Goal: Information Seeking & Learning: Learn about a topic

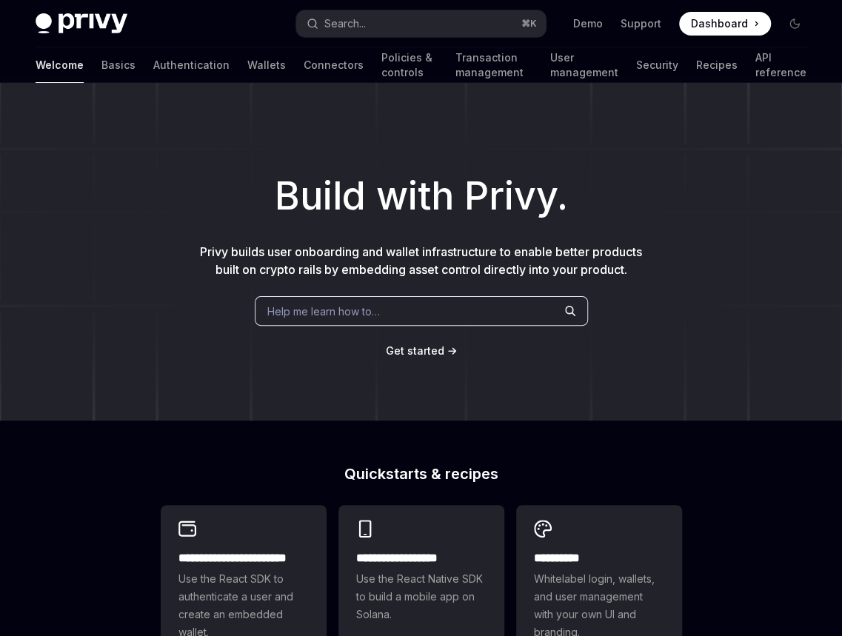
click at [723, 23] on span "Dashboard" at bounding box center [719, 23] width 57 height 15
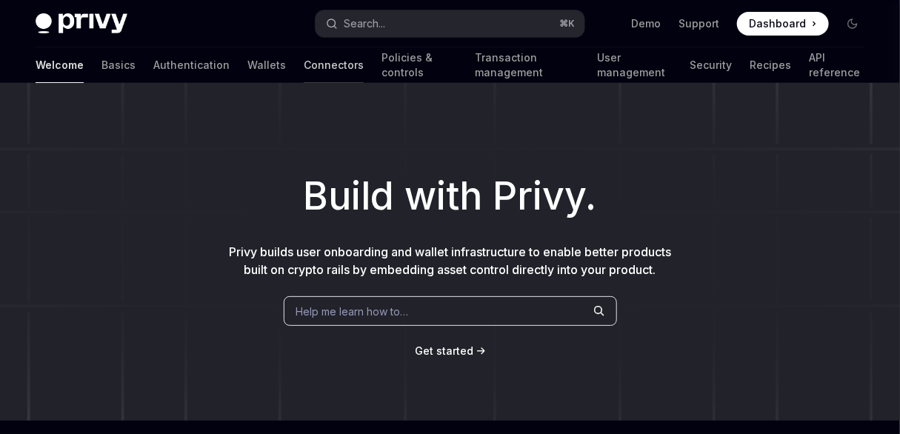
click at [304, 67] on link "Connectors" at bounding box center [334, 65] width 60 height 36
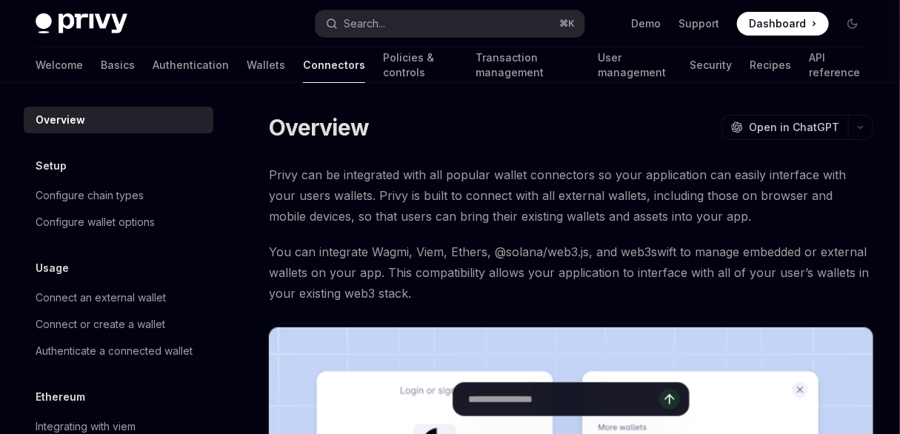
click at [384, 61] on link "Policies & controls" at bounding box center [421, 65] width 76 height 36
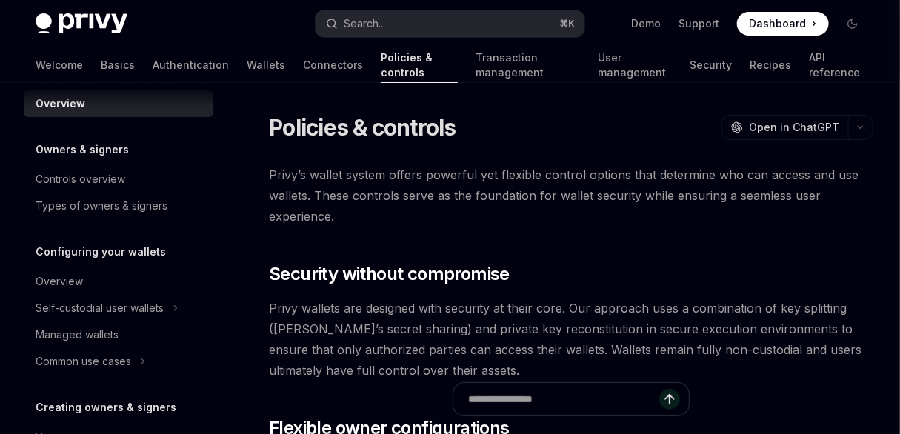
scroll to position [25, 0]
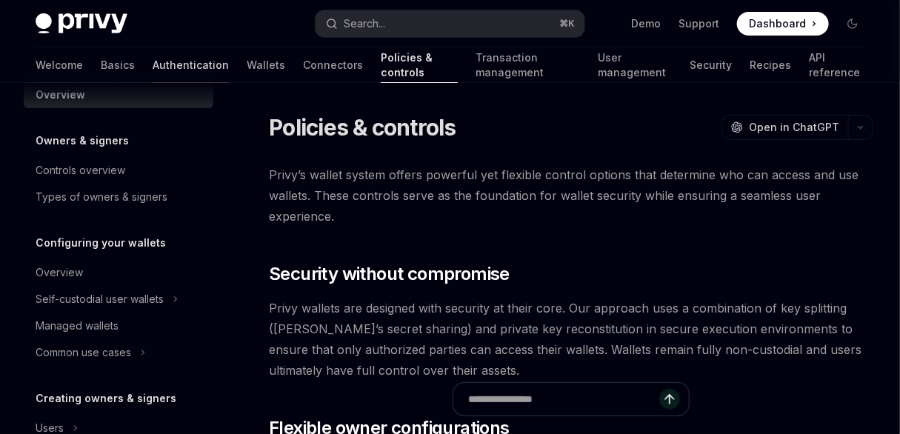
click at [153, 73] on link "Authentication" at bounding box center [191, 65] width 76 height 36
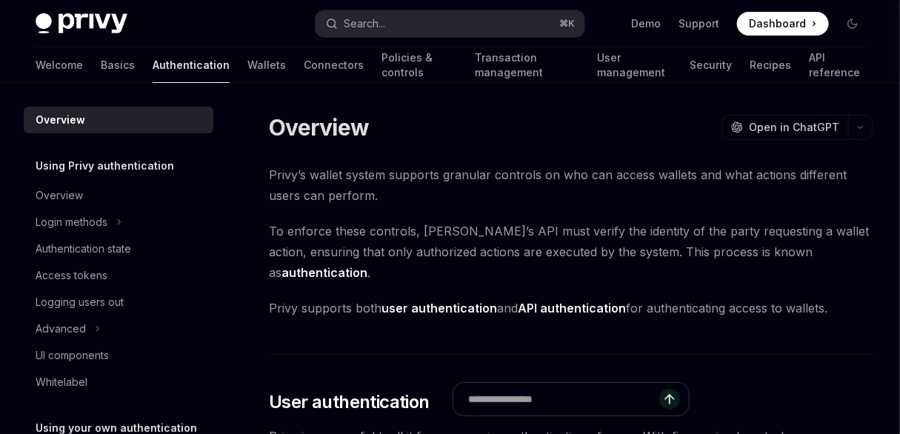
click at [101, 68] on link "Basics" at bounding box center [118, 65] width 34 height 36
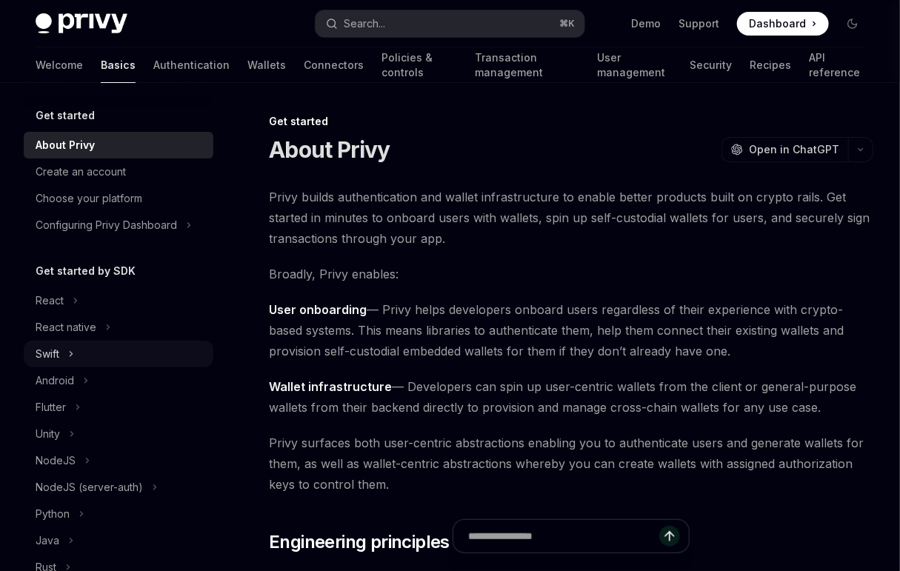
scroll to position [41, 0]
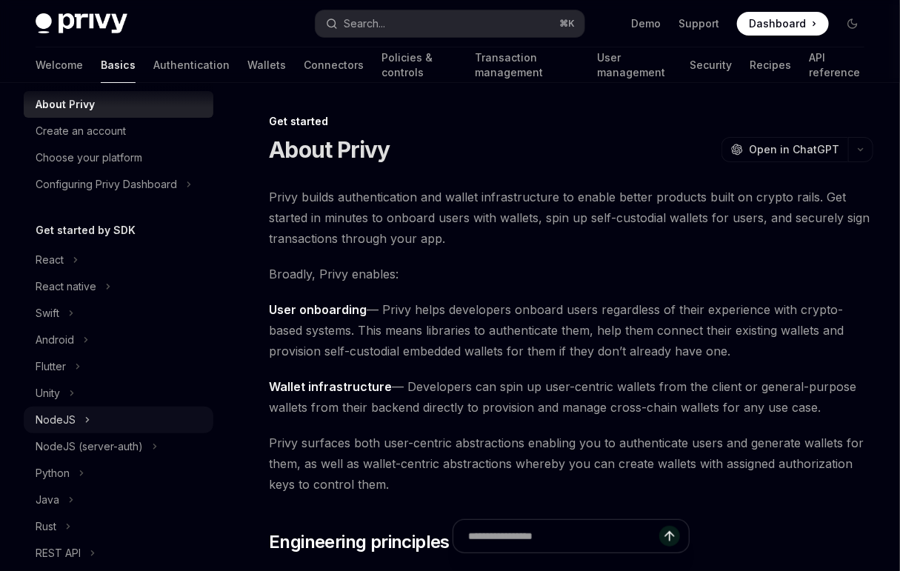
click at [101, 424] on button "NodeJS" at bounding box center [119, 420] width 190 height 27
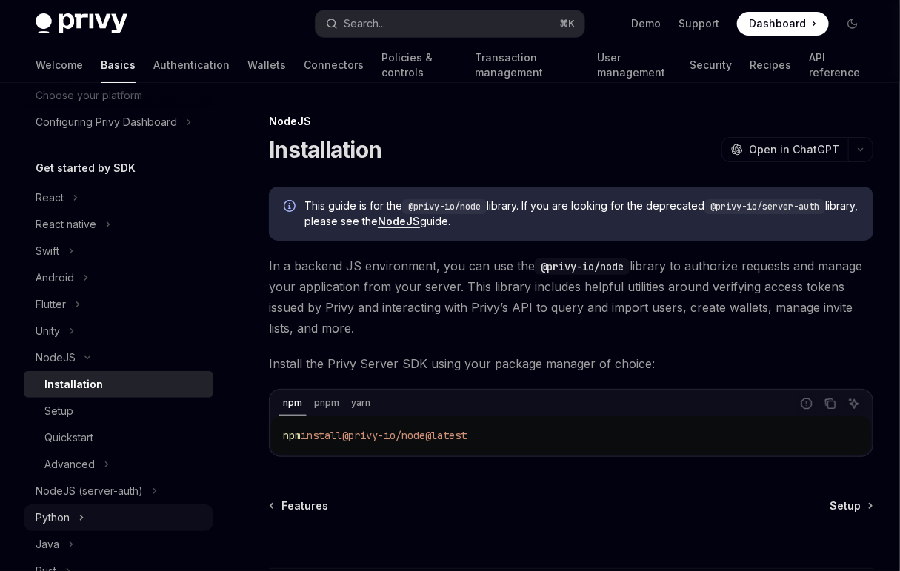
scroll to position [167, 0]
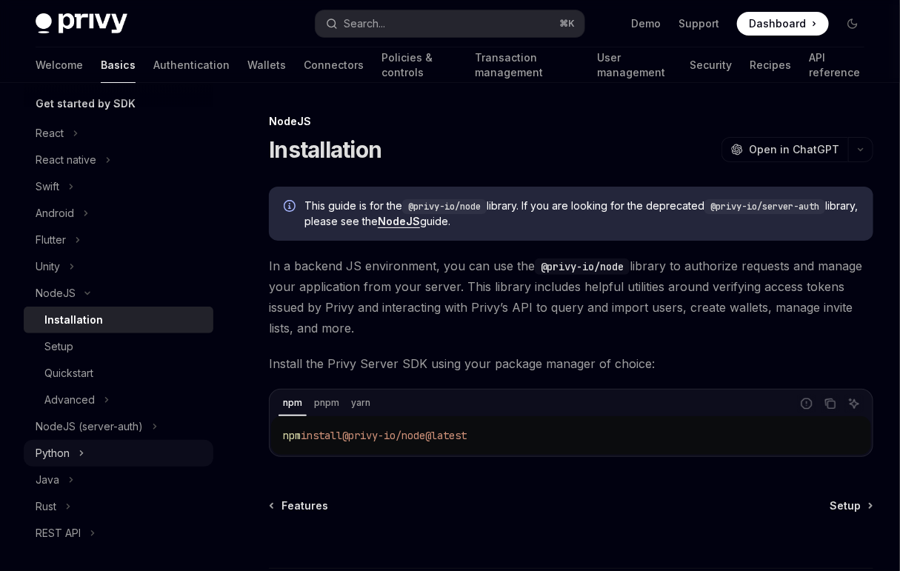
click at [91, 451] on button "Python" at bounding box center [119, 453] width 190 height 27
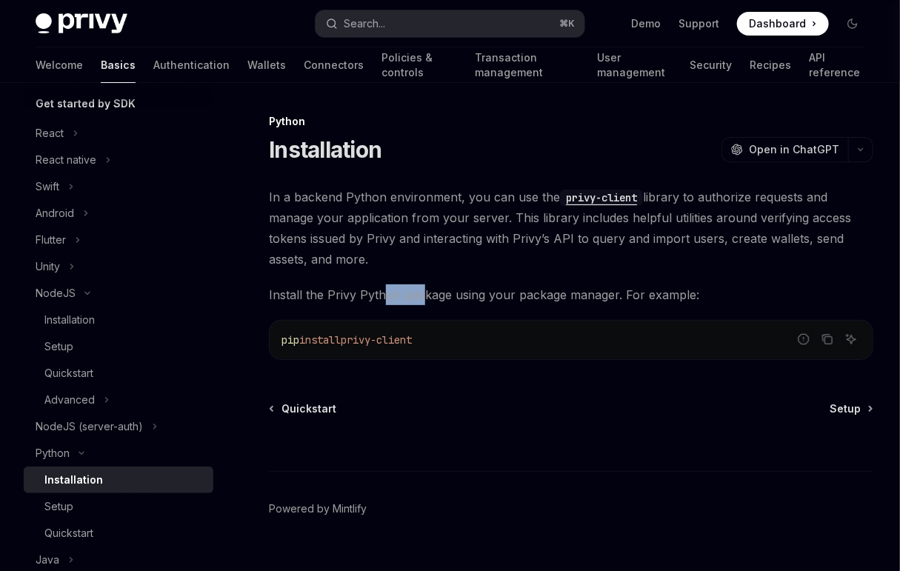
drag, startPoint x: 424, startPoint y: 292, endPoint x: 382, endPoint y: 297, distance: 43.3
click at [382, 297] on span "Install the Privy Python package using your package manager. For example:" at bounding box center [571, 294] width 604 height 21
copy span "on pac"
click at [425, 286] on span "Install the Privy Python package using your package manager. For example:" at bounding box center [571, 294] width 604 height 21
click at [119, 326] on div "Installation" at bounding box center [124, 320] width 160 height 18
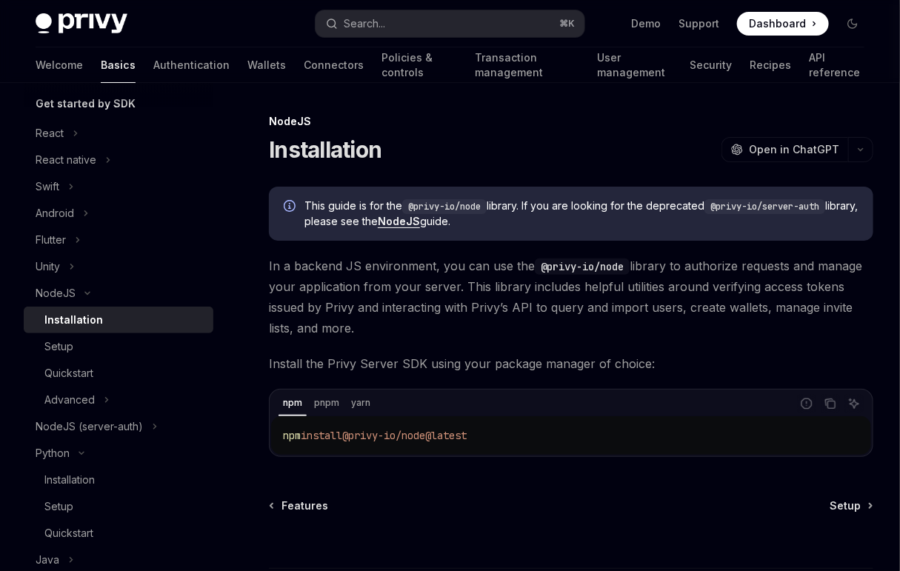
click at [419, 278] on span "In a backend JS environment, you can use the @privy-io/node library to authoriz…" at bounding box center [571, 297] width 604 height 83
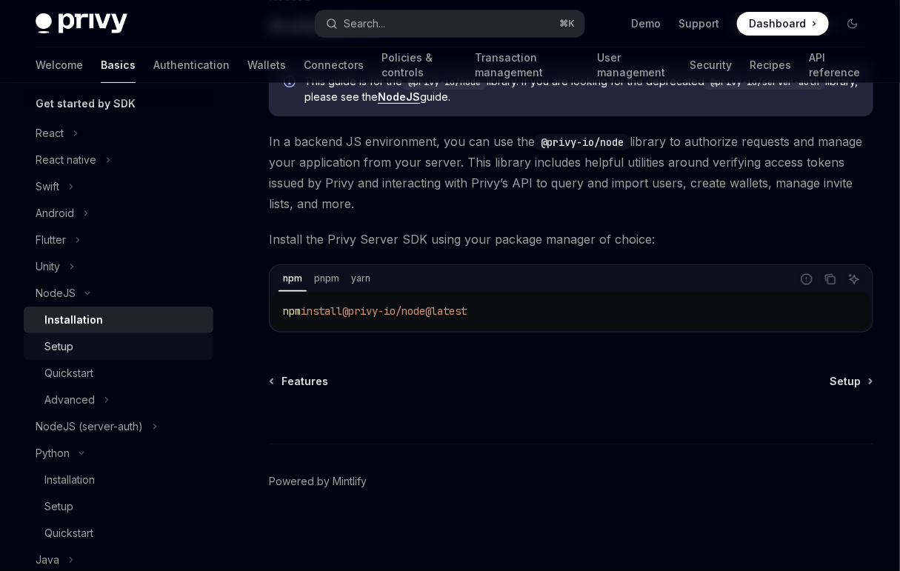
scroll to position [204, 0]
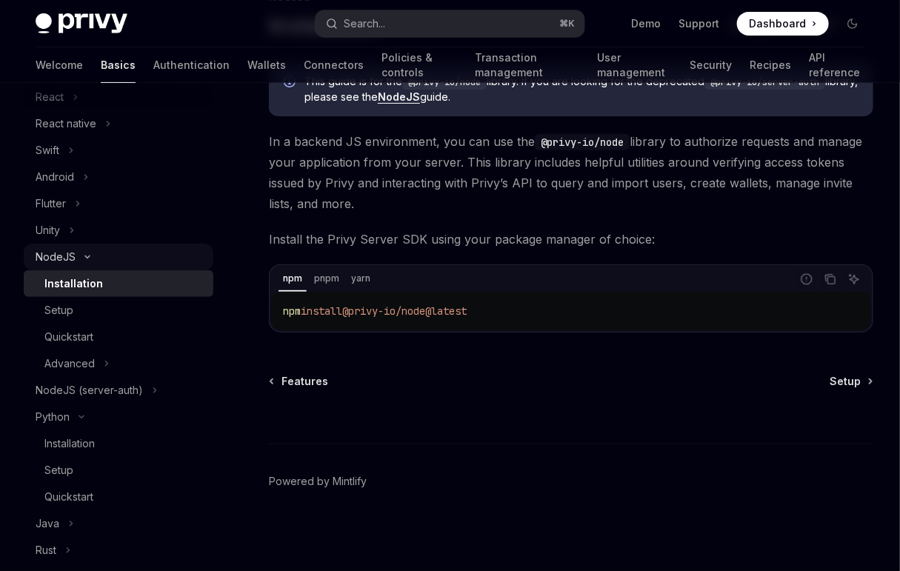
click at [87, 259] on icon "Toggle NodeJS section" at bounding box center [88, 257] width 18 height 6
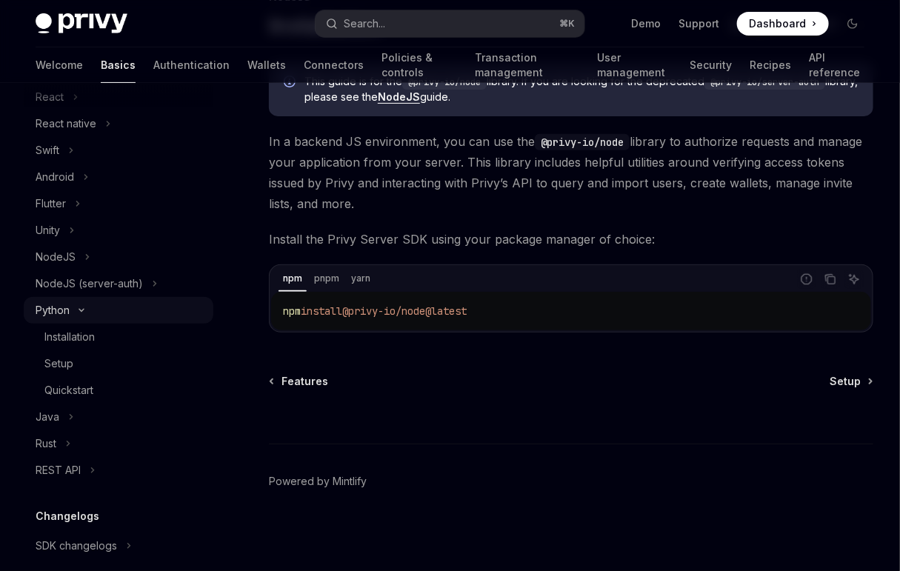
click at [76, 312] on icon "Toggle Python section" at bounding box center [82, 310] width 18 height 6
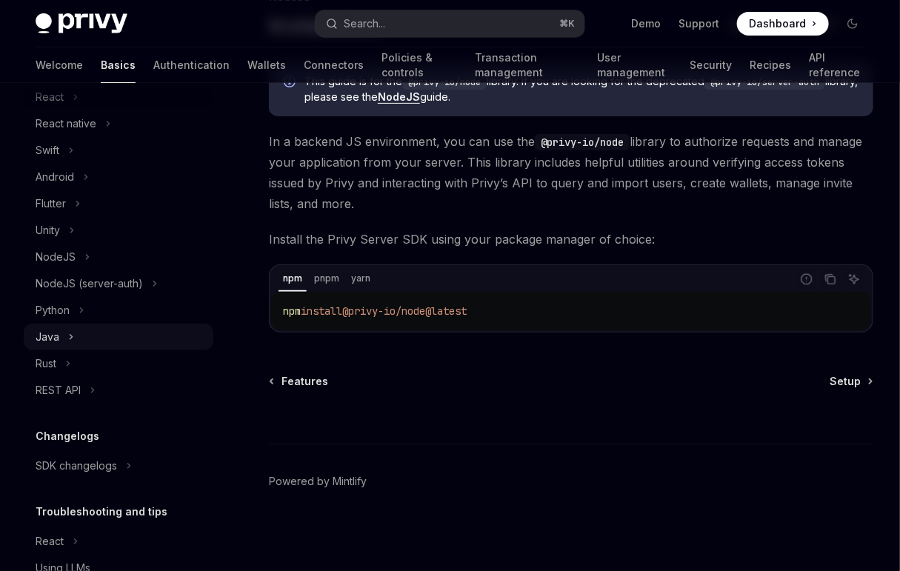
click at [70, 337] on icon "Toggle Java section" at bounding box center [71, 337] width 2 height 4
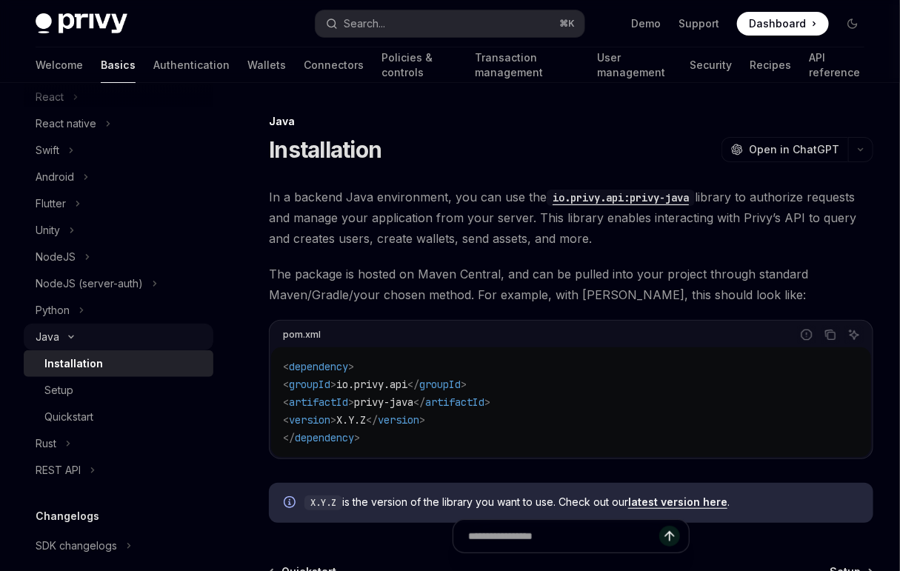
click at [67, 339] on icon "Toggle Java section" at bounding box center [71, 337] width 18 height 6
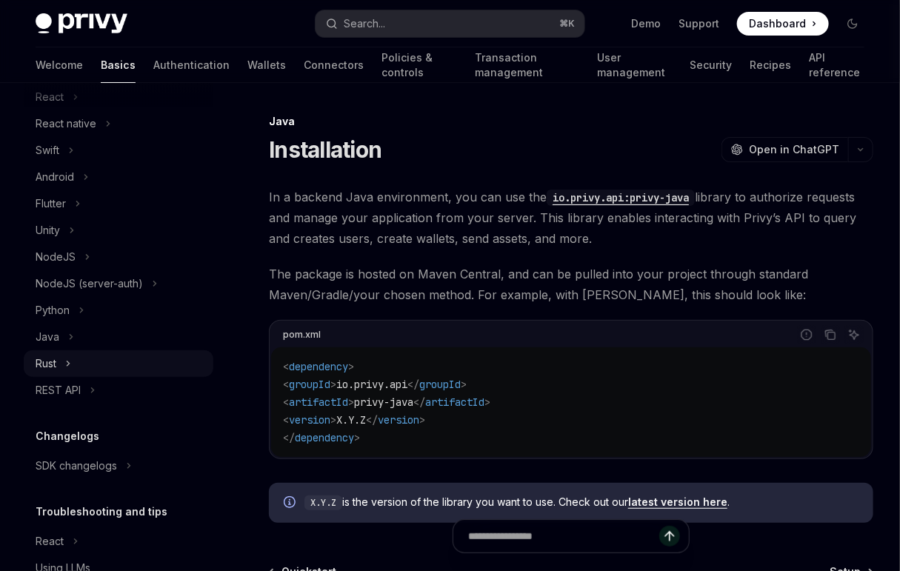
click at [61, 364] on button "Rust" at bounding box center [119, 363] width 190 height 27
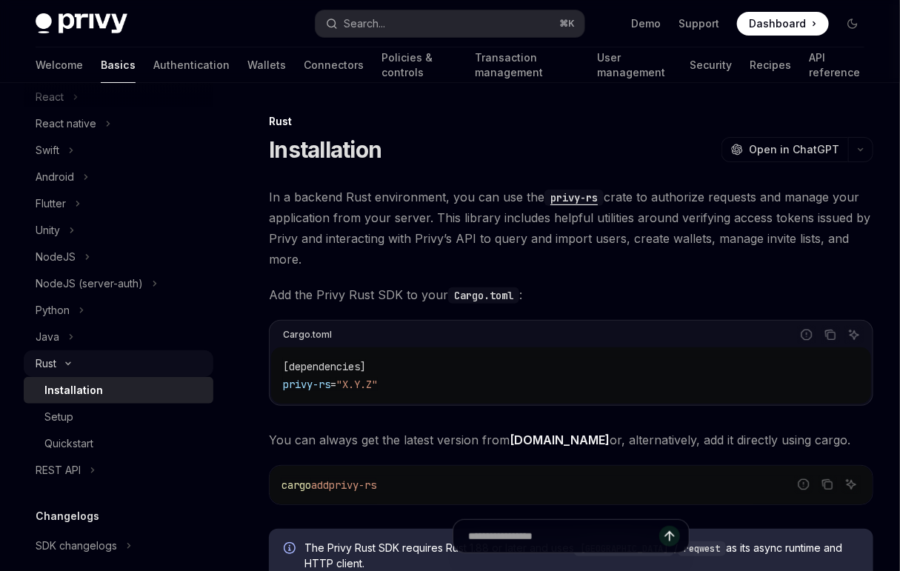
click at [69, 365] on icon "Toggle Rust section" at bounding box center [68, 364] width 18 height 6
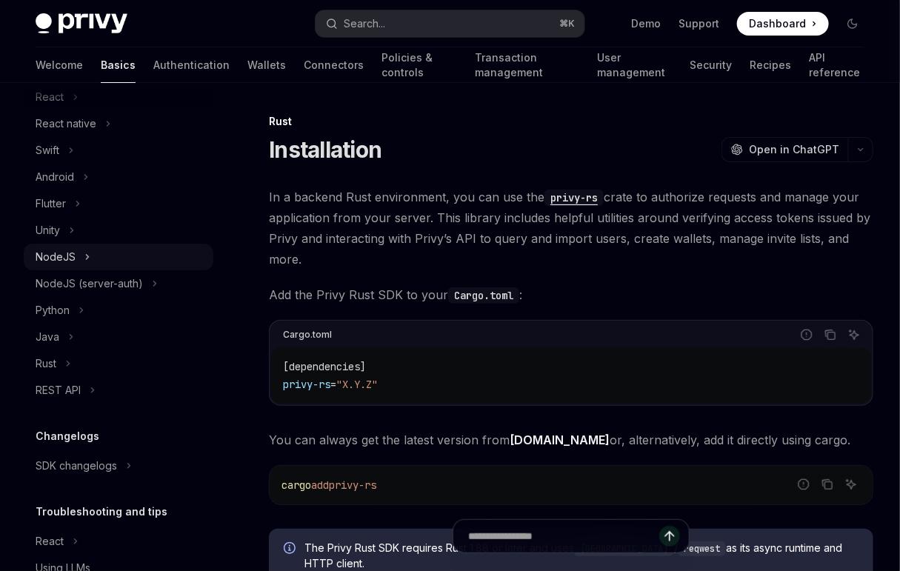
click at [90, 258] on button "NodeJS" at bounding box center [119, 257] width 190 height 27
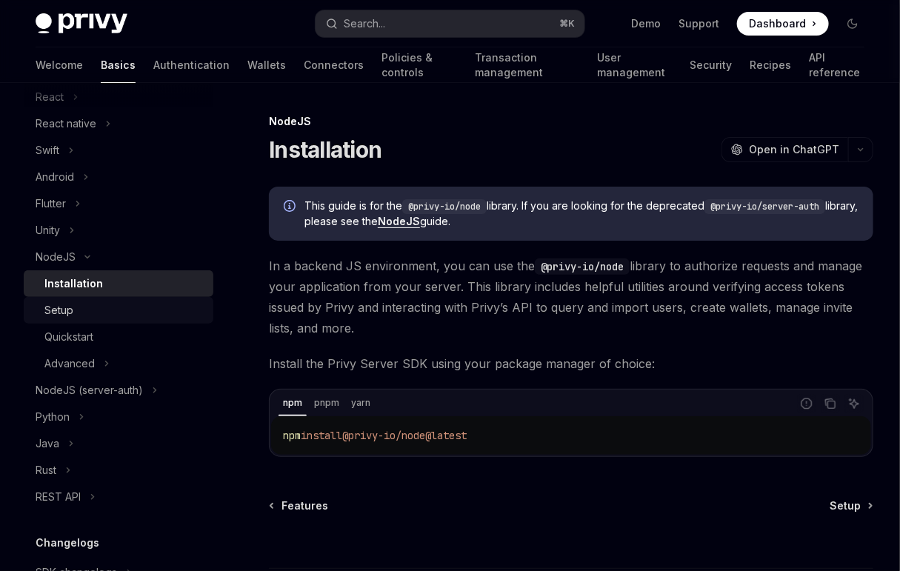
click at [74, 304] on div "Setup" at bounding box center [124, 311] width 160 height 18
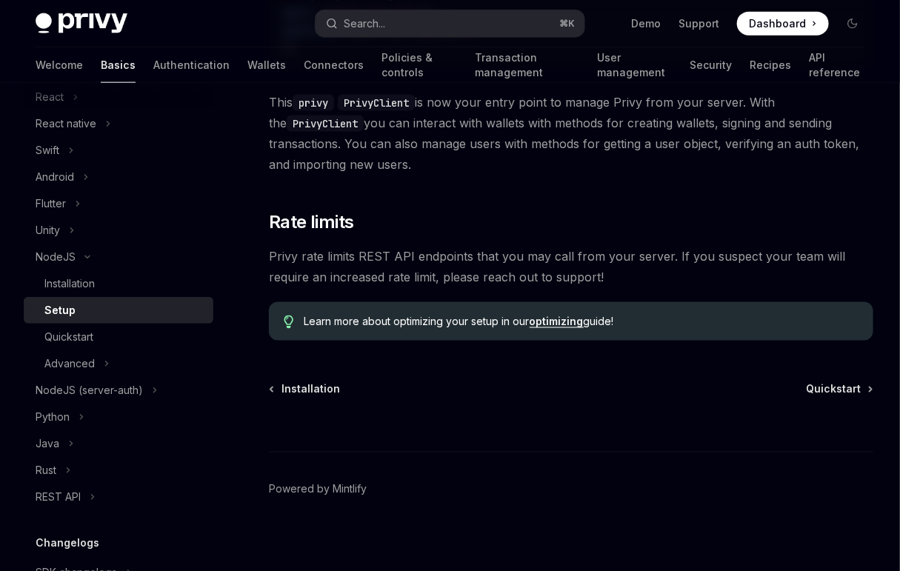
scroll to position [452, 0]
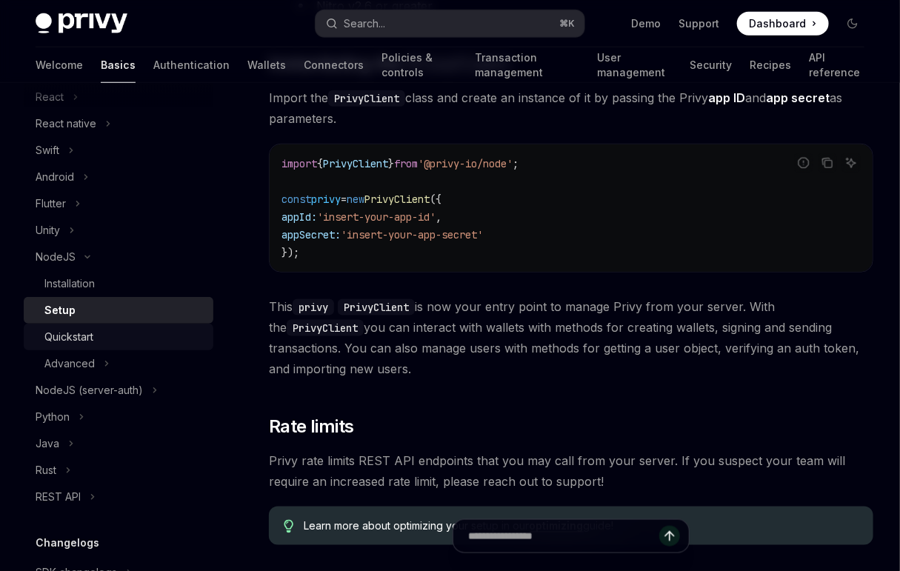
click at [156, 344] on div "Quickstart" at bounding box center [124, 337] width 160 height 18
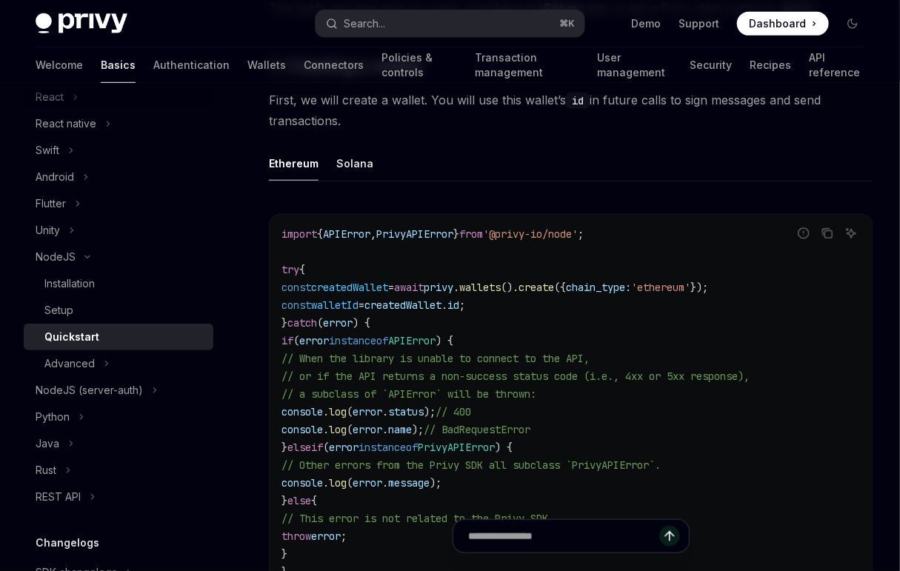
scroll to position [333, 0]
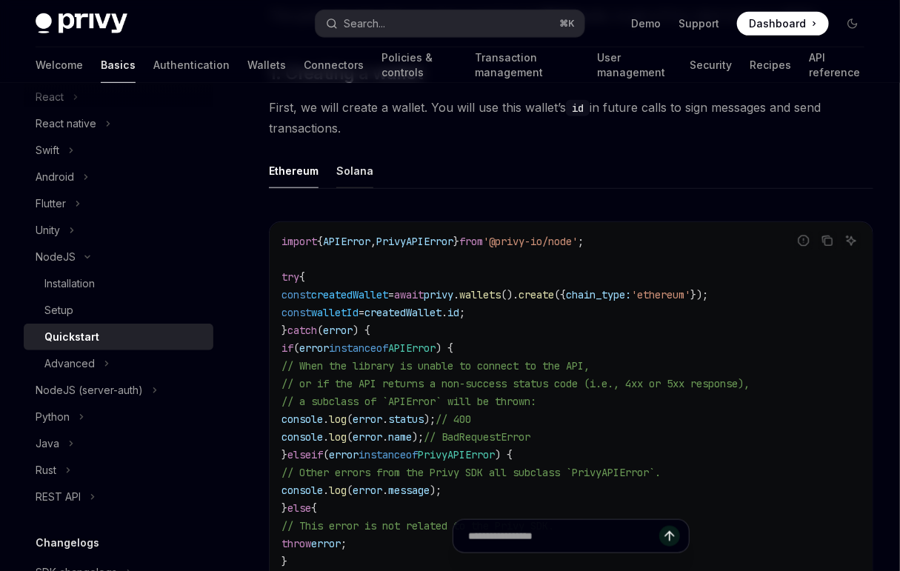
click at [355, 173] on div "Solana" at bounding box center [354, 170] width 37 height 35
click at [295, 172] on div "Ethereum" at bounding box center [294, 170] width 50 height 35
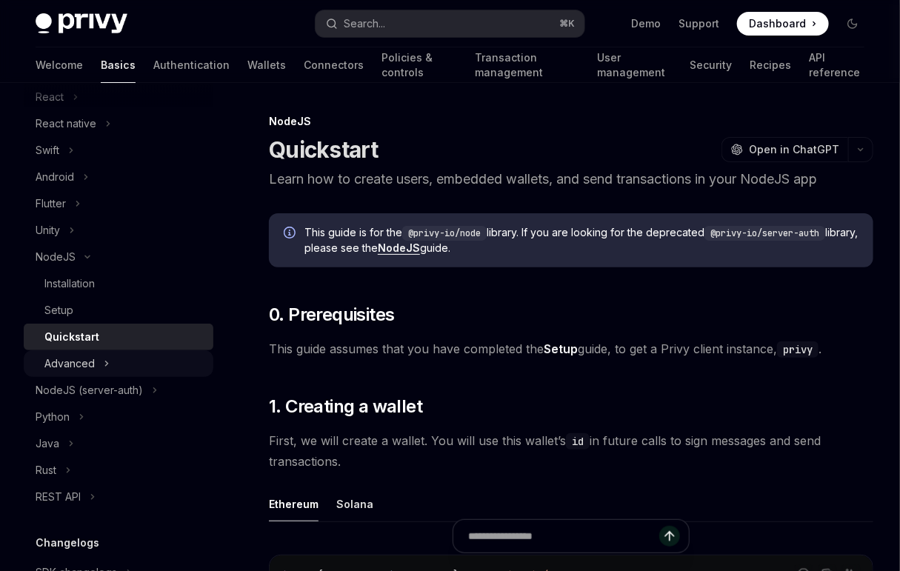
click at [146, 366] on button "Advanced" at bounding box center [119, 363] width 190 height 27
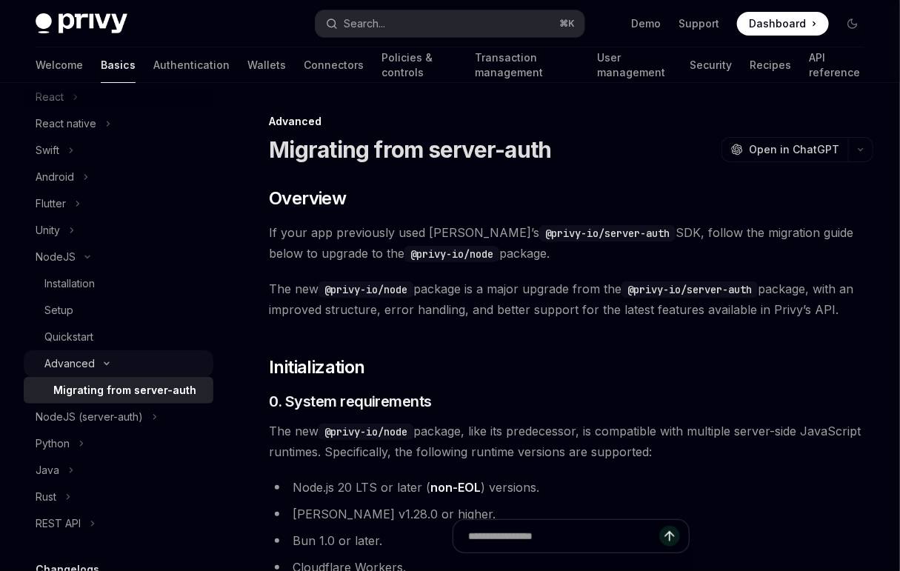
click at [106, 369] on button "Advanced" at bounding box center [119, 363] width 190 height 27
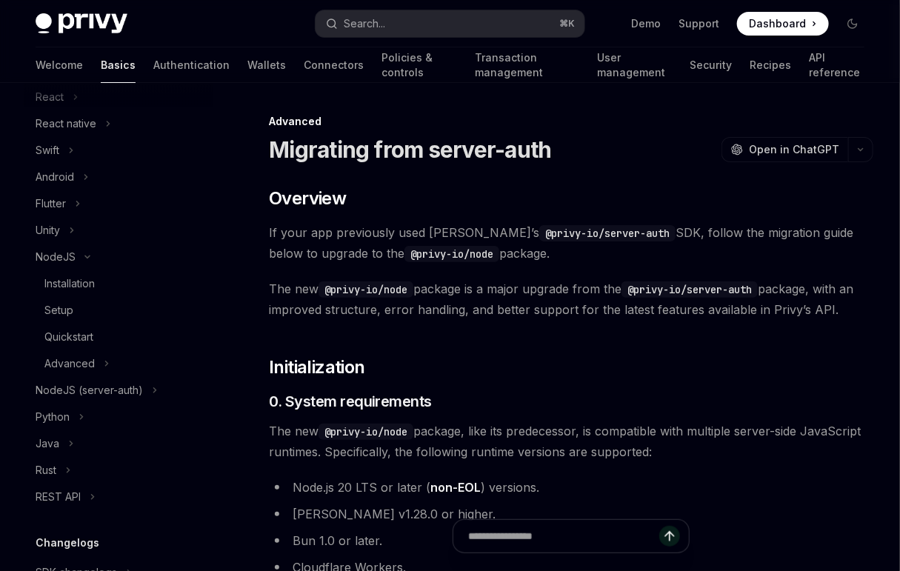
click at [459, 296] on span "The new @privy-io/node package is a major upgrade from the @privy-io/server-aut…" at bounding box center [571, 299] width 604 height 41
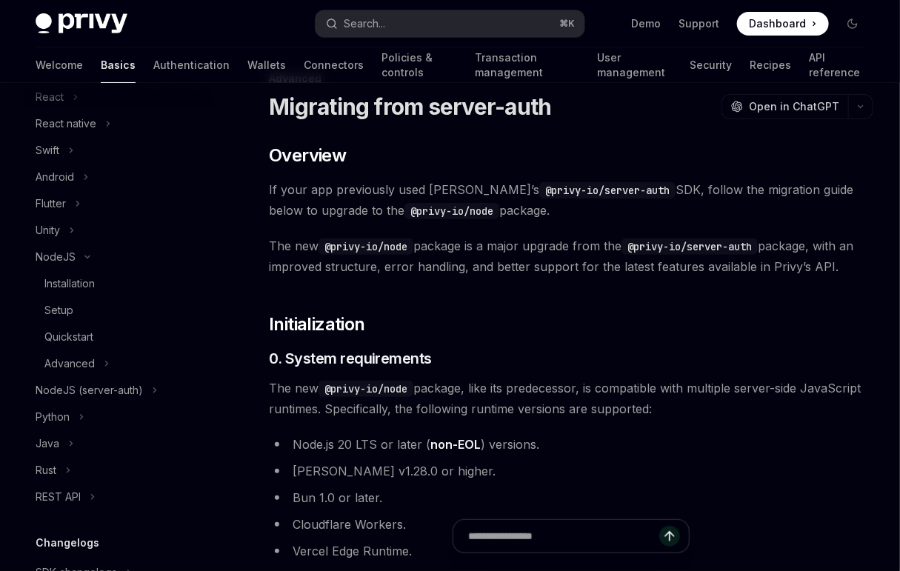
scroll to position [60, 0]
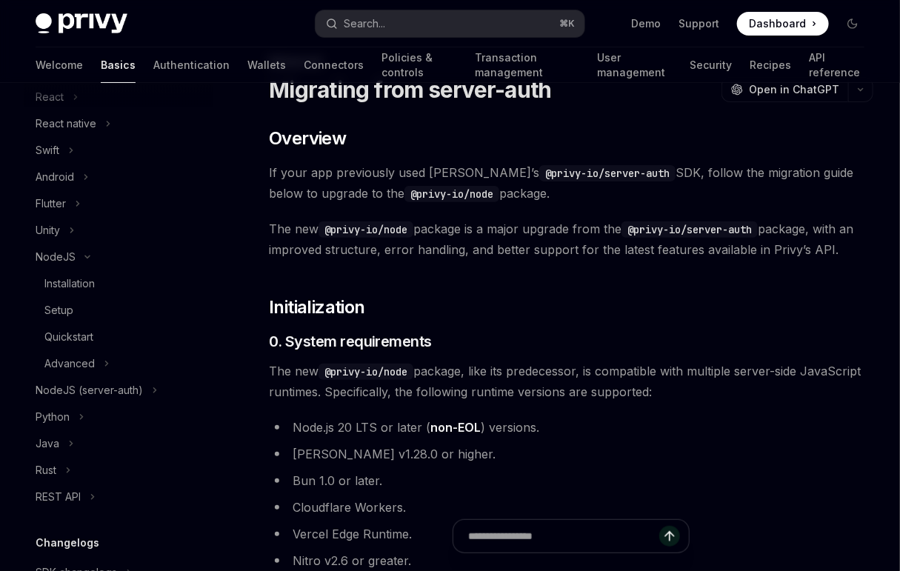
drag, startPoint x: 574, startPoint y: 259, endPoint x: 537, endPoint y: 185, distance: 82.8
click at [599, 179] on code "@privy-io/server-auth" at bounding box center [607, 173] width 136 height 16
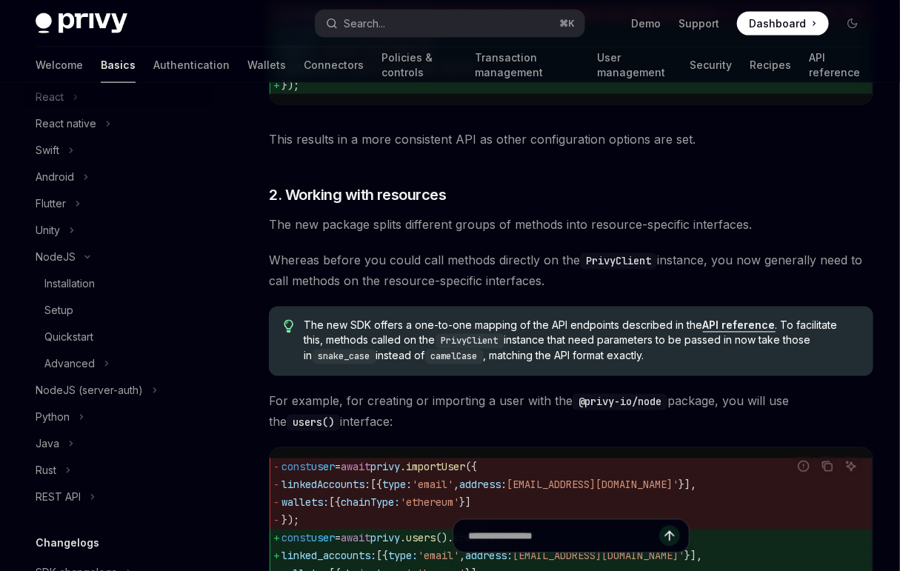
scroll to position [1003, 0]
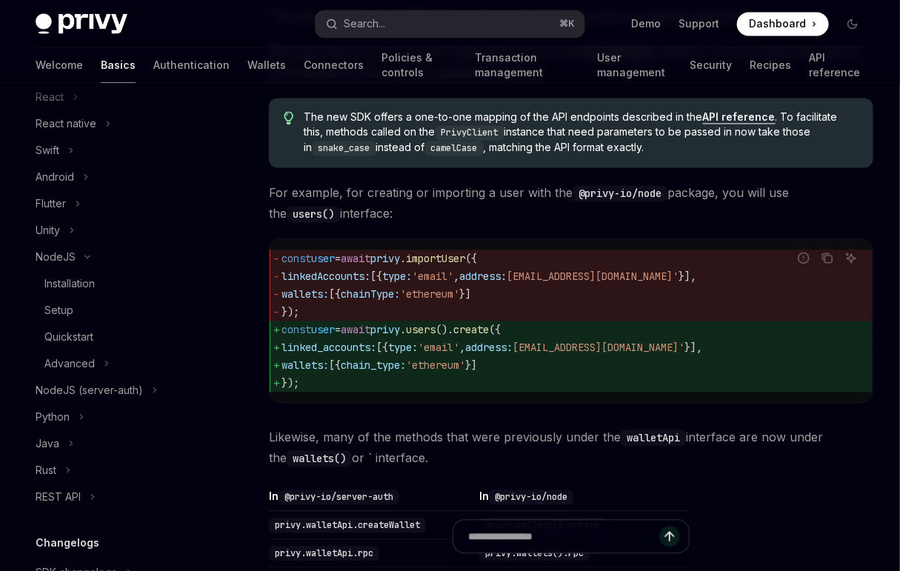
drag, startPoint x: 476, startPoint y: 377, endPoint x: 529, endPoint y: 305, distance: 89.1
click at [529, 305] on code "const user = await privy . importUser ({ linkedAccounts: [{ type: 'email' , add…" at bounding box center [571, 321] width 579 height 142
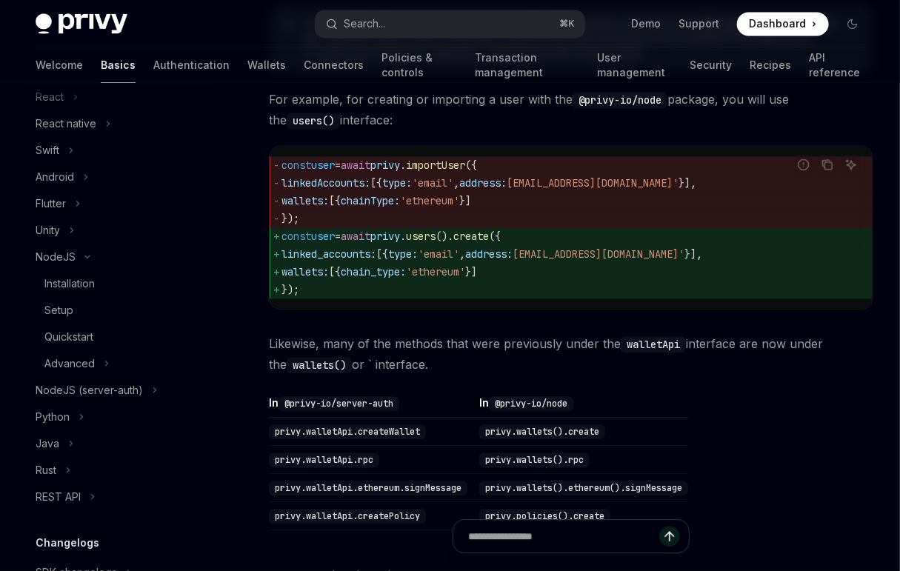
click at [511, 299] on div "const user = await privy . importUser ({ linkedAccounts: [{ type: 'email' , add…" at bounding box center [571, 227] width 603 height 163
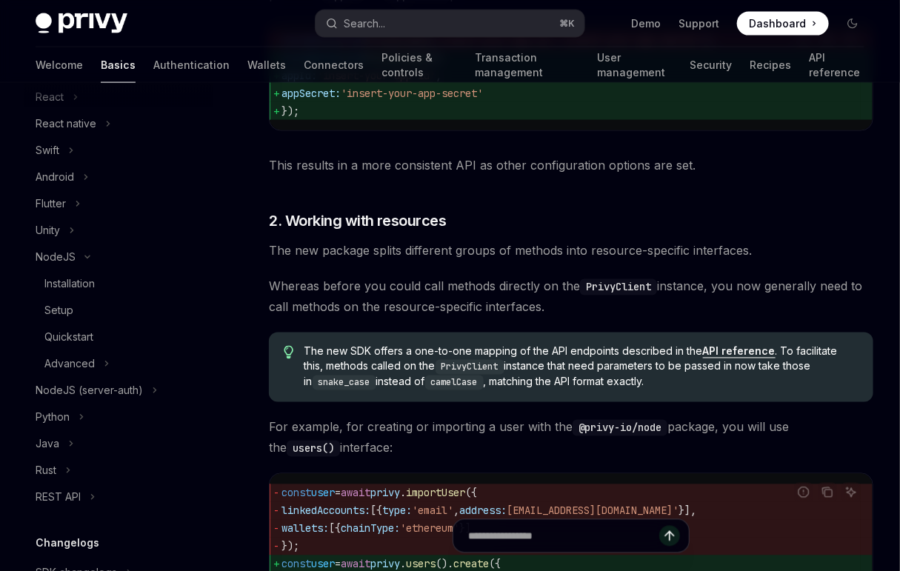
scroll to position [0, 0]
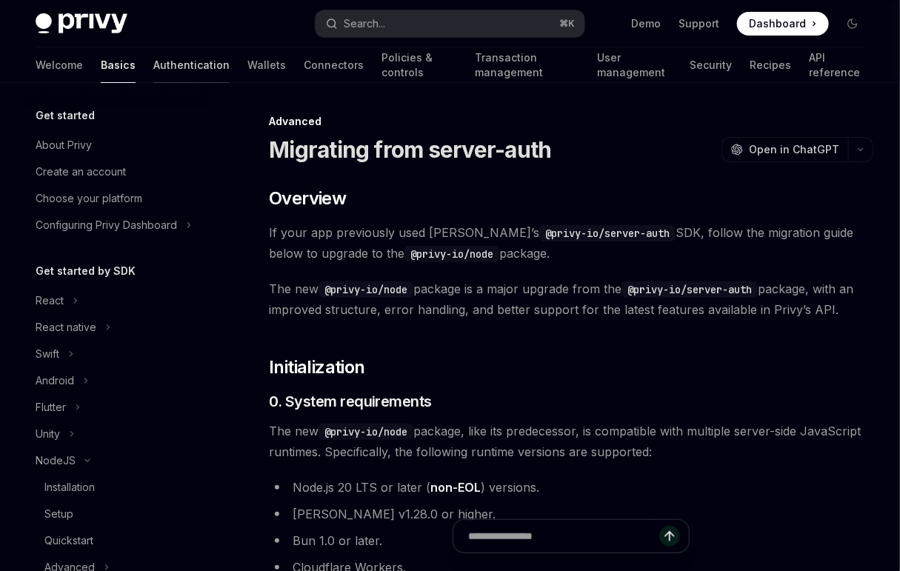
click at [153, 73] on link "Authentication" at bounding box center [191, 65] width 76 height 36
type textarea "*"
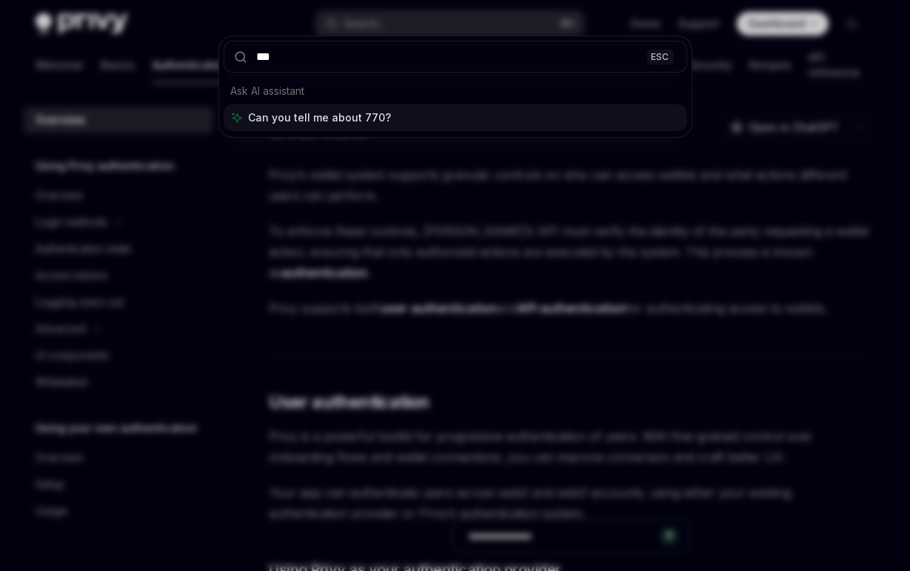
type input "****"
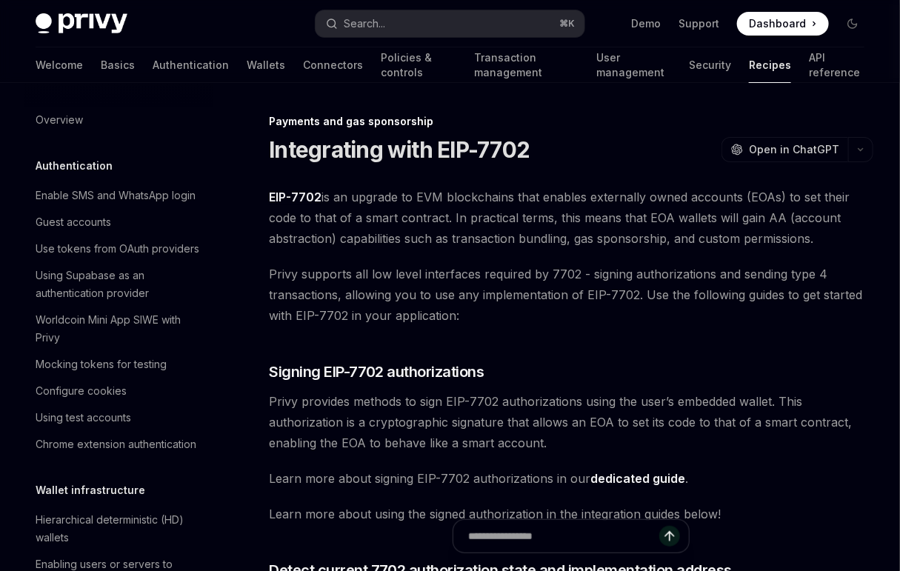
click at [352, 232] on span "EIP-7702 is an upgrade to EVM blockchains that enables externally owned account…" at bounding box center [571, 218] width 604 height 62
click at [133, 204] on div "Enable SMS and WhatsApp login" at bounding box center [116, 196] width 160 height 18
type textarea "*"
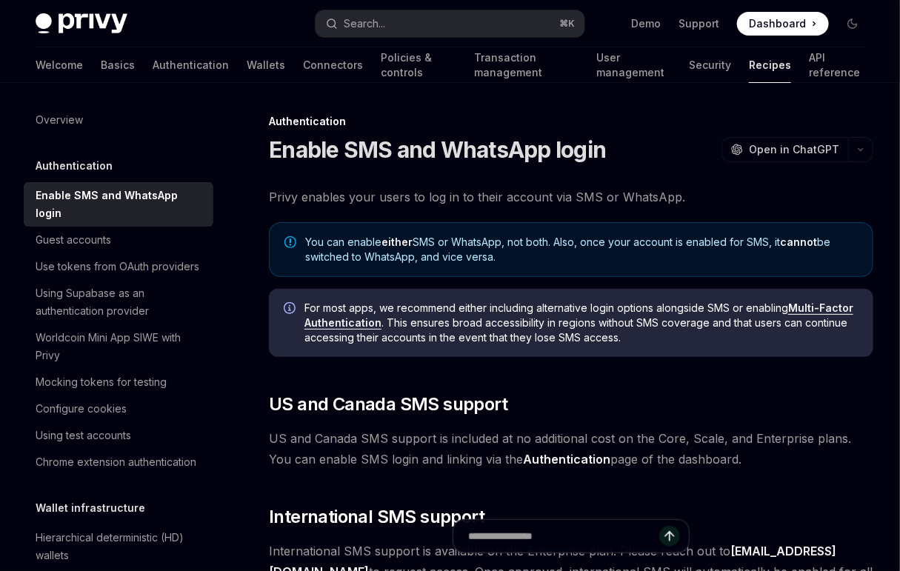
click at [179, 167] on div "Authentication" at bounding box center [119, 166] width 190 height 18
click at [315, 162] on h1 "Enable SMS and WhatsApp login" at bounding box center [437, 149] width 337 height 27
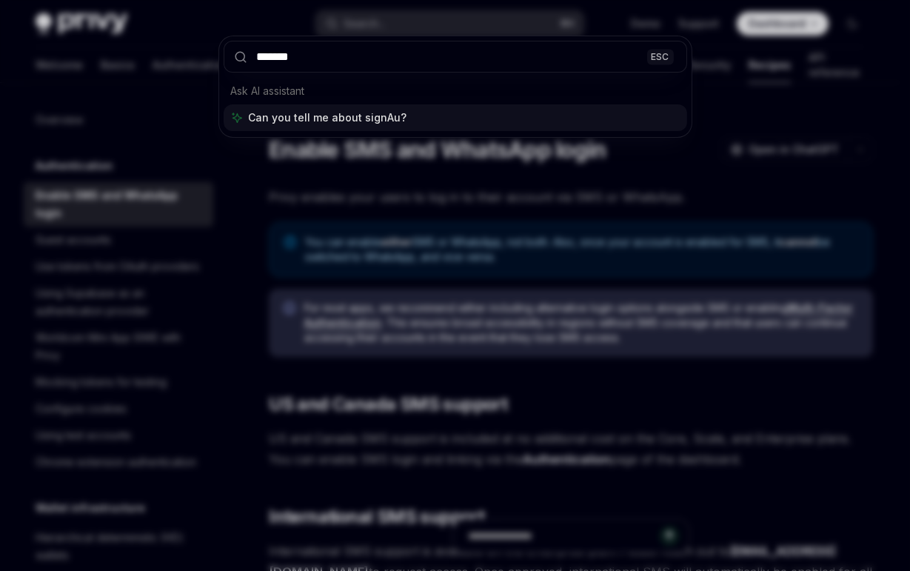
type input "********"
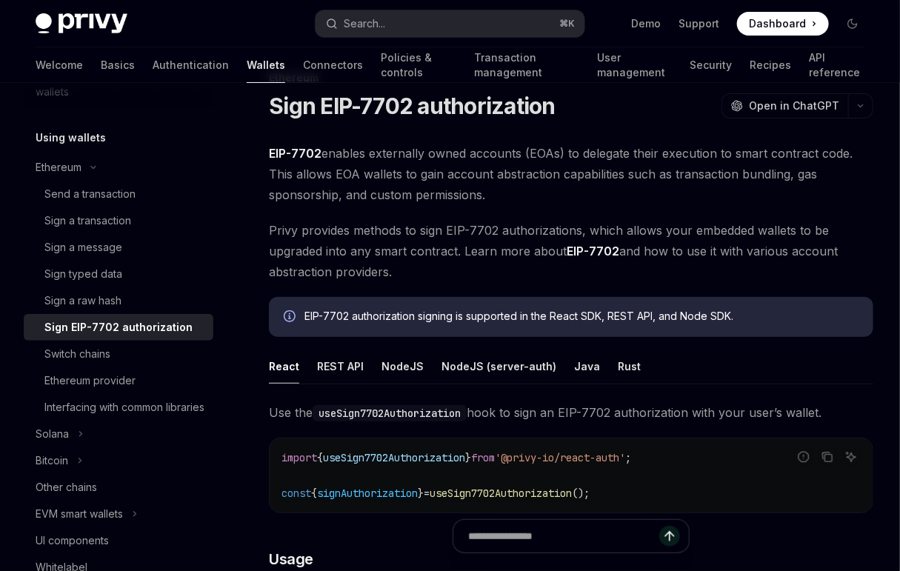
scroll to position [177, 0]
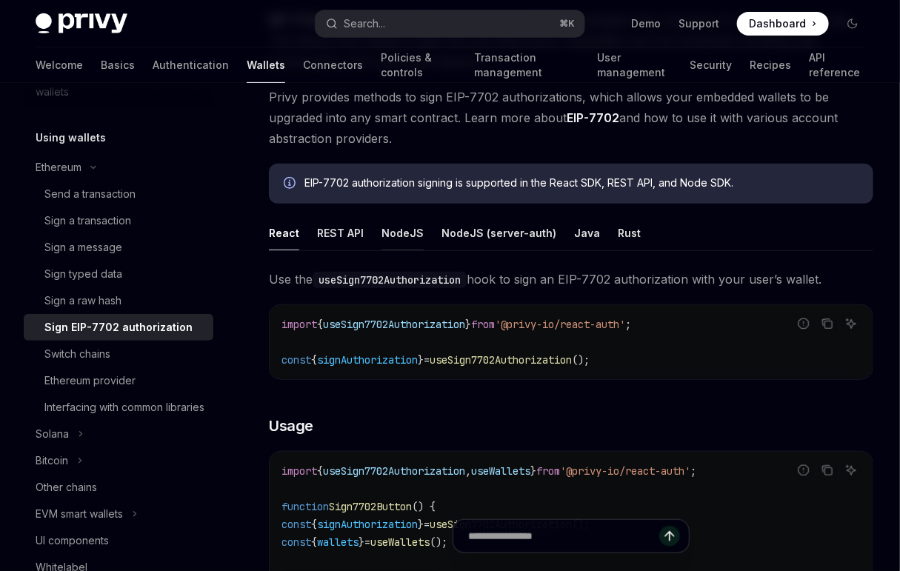
click at [403, 239] on div "NodeJS" at bounding box center [403, 233] width 42 height 35
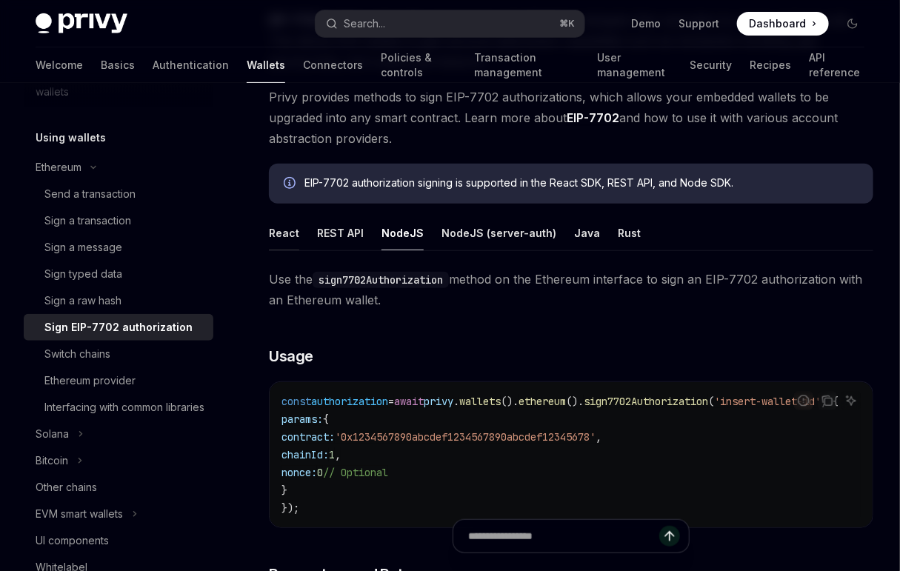
click at [282, 240] on div "React" at bounding box center [284, 233] width 30 height 35
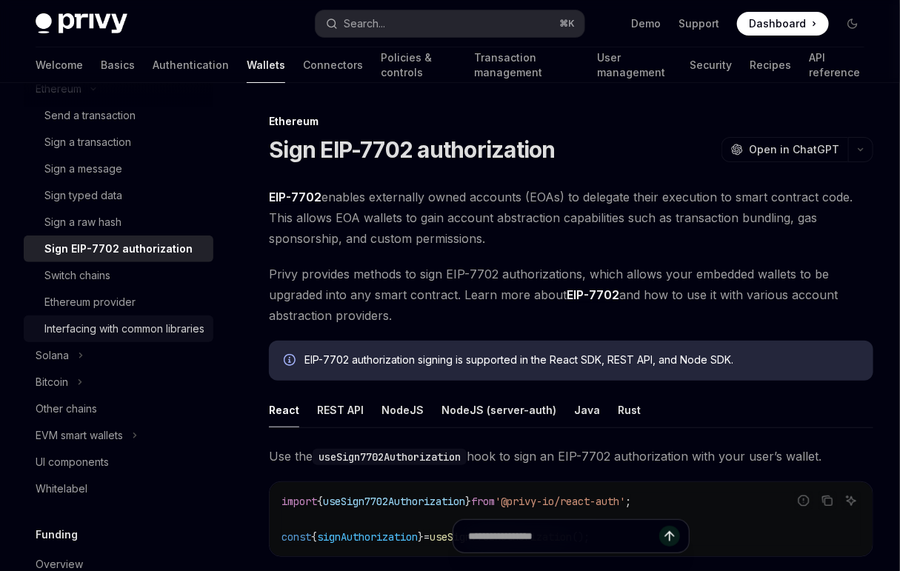
scroll to position [343, 0]
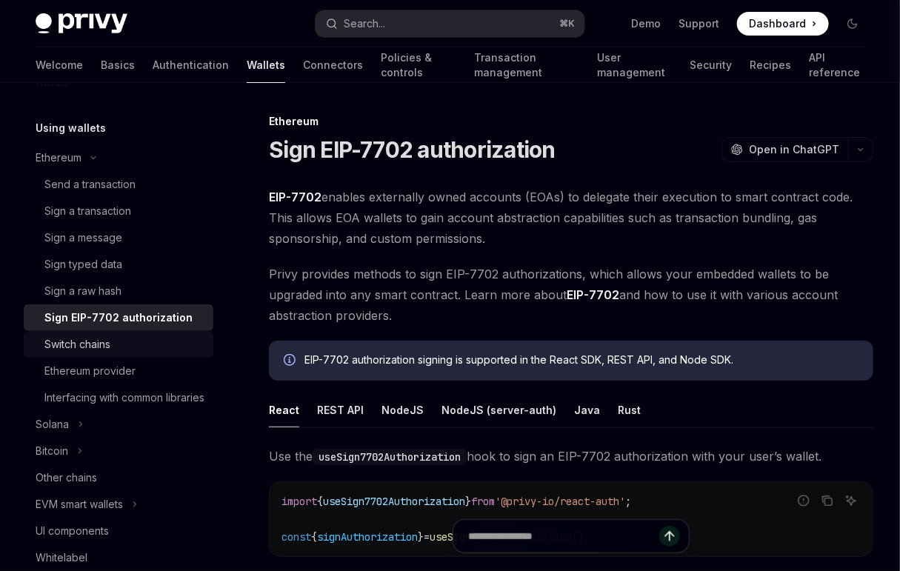
click at [140, 343] on div "Switch chains" at bounding box center [124, 345] width 160 height 18
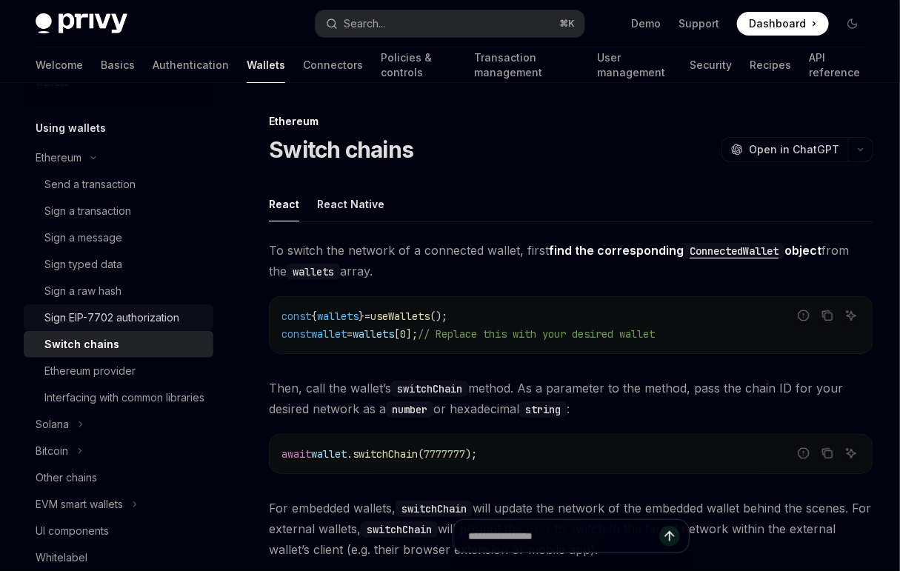
click at [139, 320] on div "Sign EIP-7702 authorization" at bounding box center [111, 318] width 135 height 18
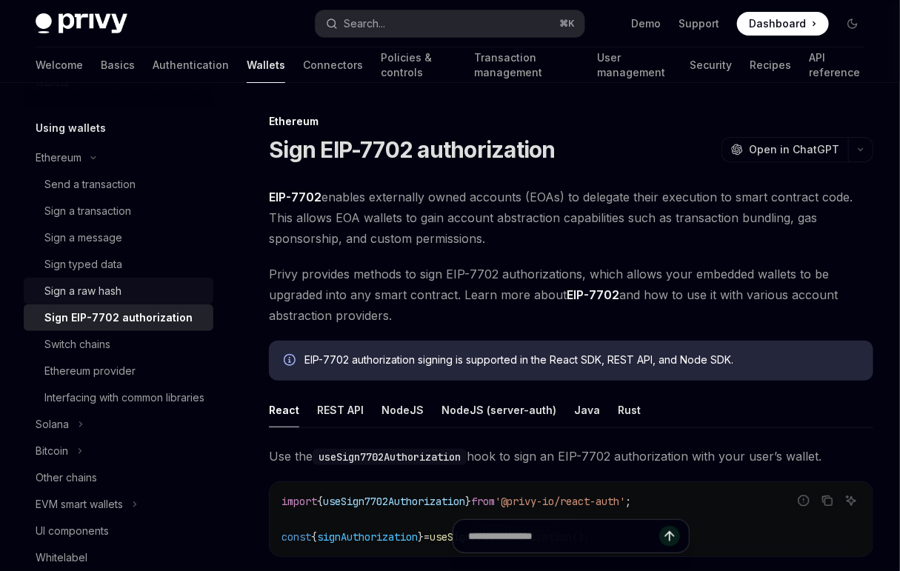
click at [141, 293] on div "Sign a raw hash" at bounding box center [124, 291] width 160 height 18
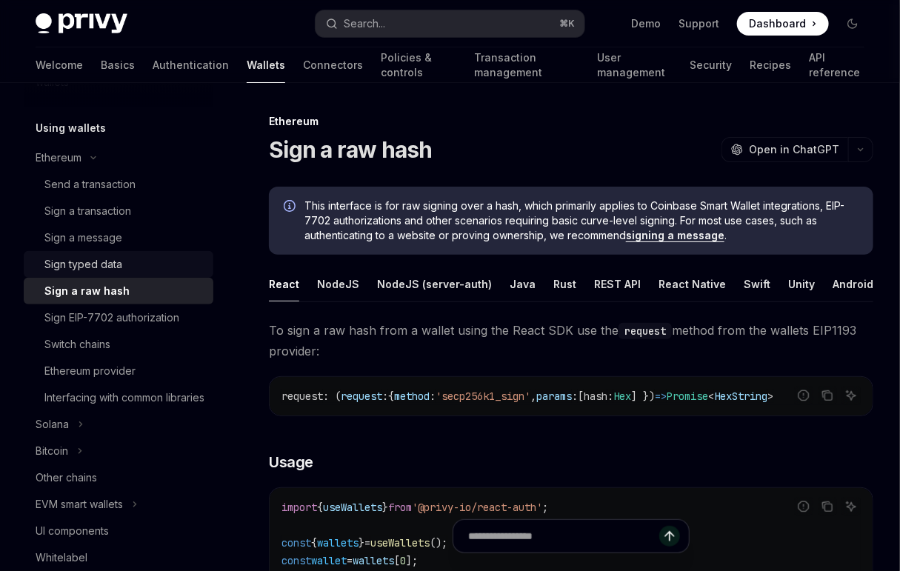
click at [141, 274] on link "Sign typed data" at bounding box center [119, 264] width 190 height 27
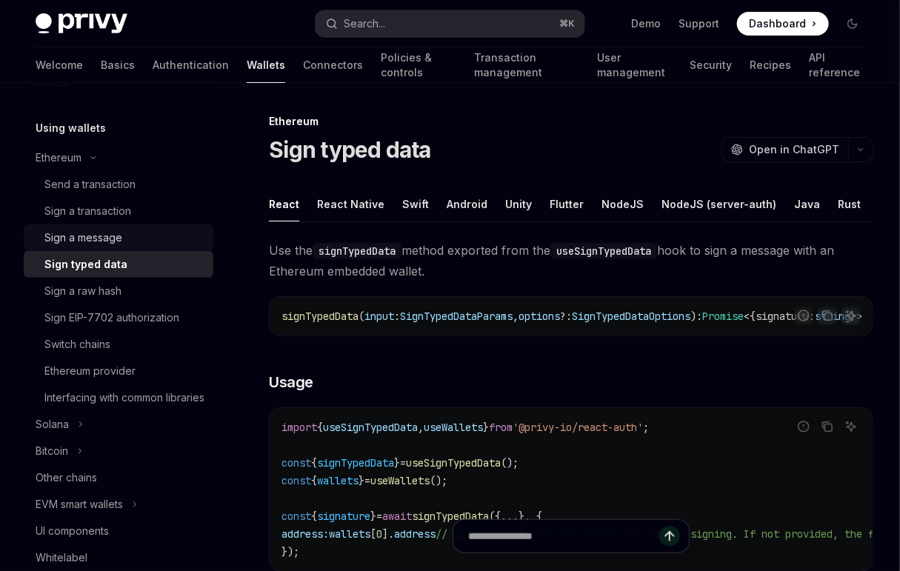
click at [152, 247] on link "Sign a message" at bounding box center [119, 237] width 190 height 27
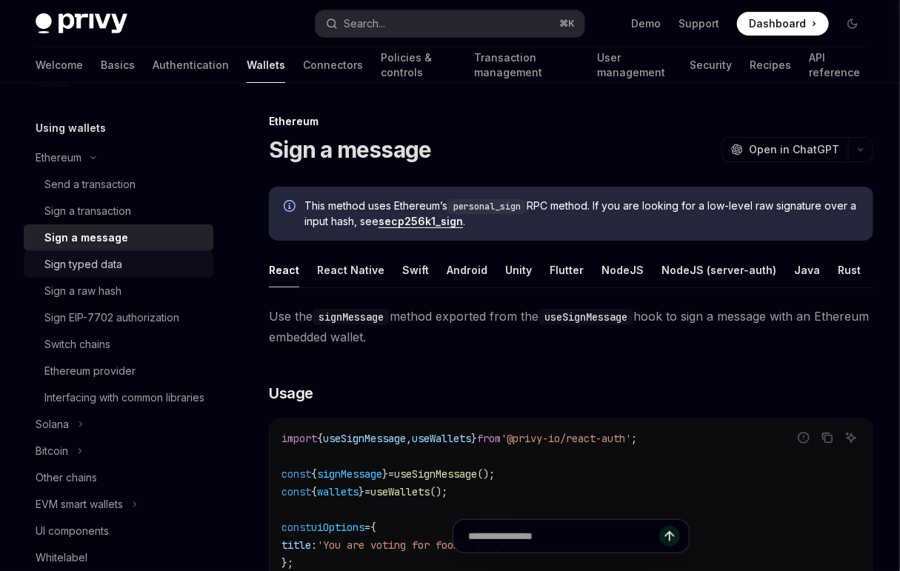
click at [147, 260] on div "Sign typed data" at bounding box center [124, 265] width 160 height 18
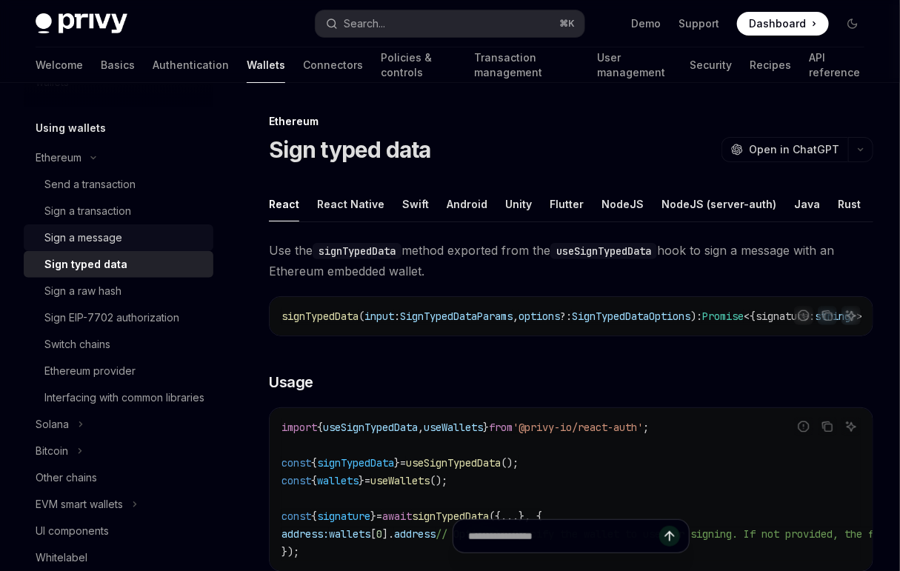
click at [153, 243] on div "Sign a message" at bounding box center [124, 238] width 160 height 18
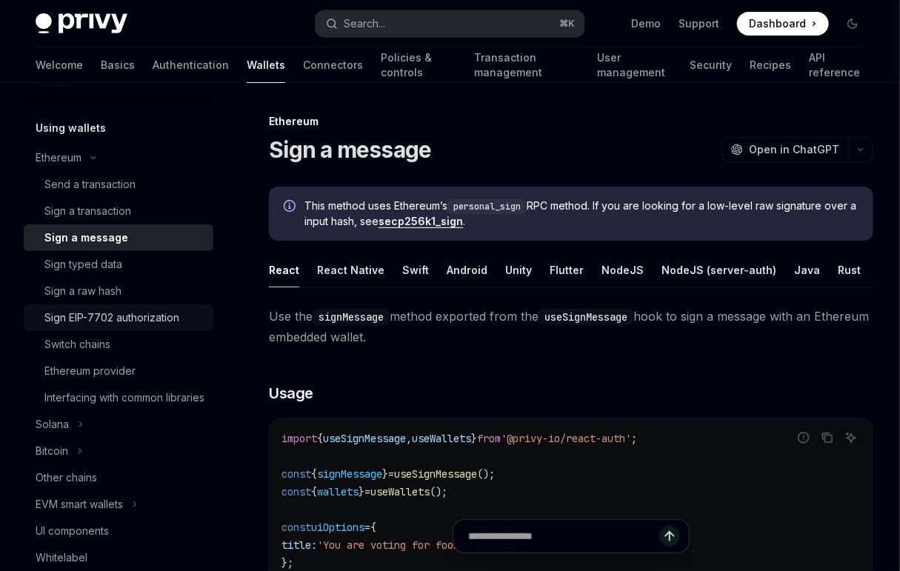
click at [133, 306] on link "Sign EIP-7702 authorization" at bounding box center [119, 317] width 190 height 27
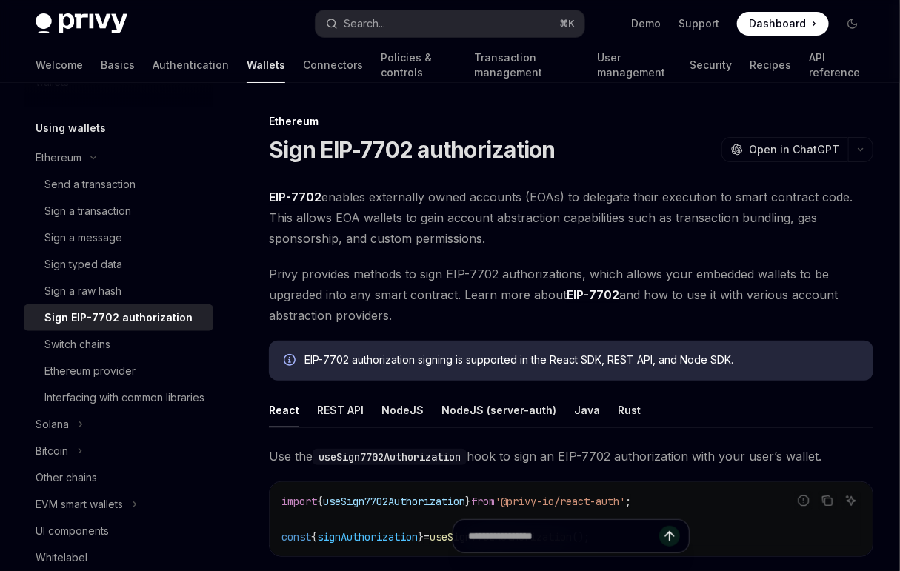
click at [402, 289] on span "Privy provides methods to sign EIP-7702 authorizations, which allows your embed…" at bounding box center [571, 295] width 604 height 62
click at [476, 239] on span "EIP-7702 enables externally owned accounts (EOAs) to delegate their execution t…" at bounding box center [571, 218] width 604 height 62
click at [209, 279] on div "Wallets overview Chain support Embedded wallets Create a wallet Get a wallet Up…" at bounding box center [130, 327] width 213 height 488
click at [167, 264] on div "Sign typed data" at bounding box center [124, 265] width 160 height 18
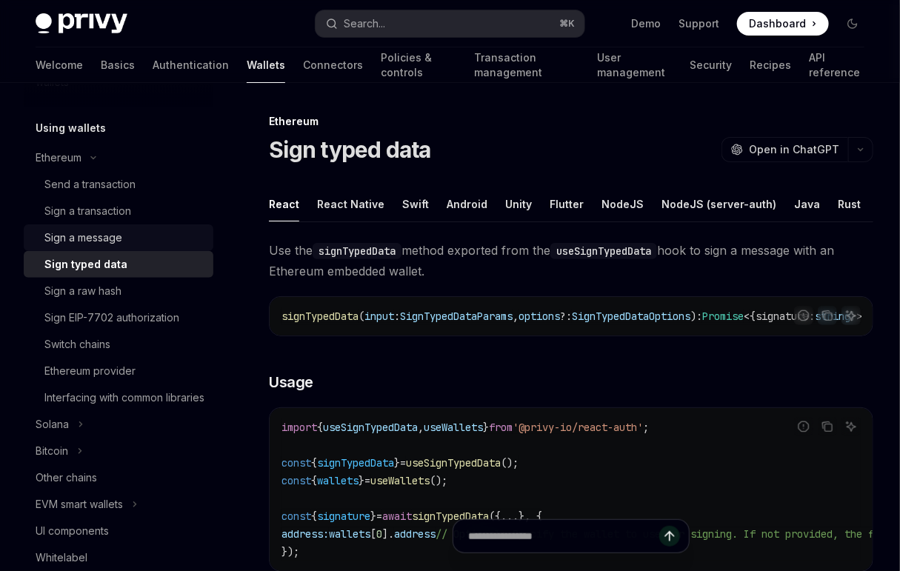
click at [161, 245] on div "Sign a message" at bounding box center [124, 238] width 160 height 18
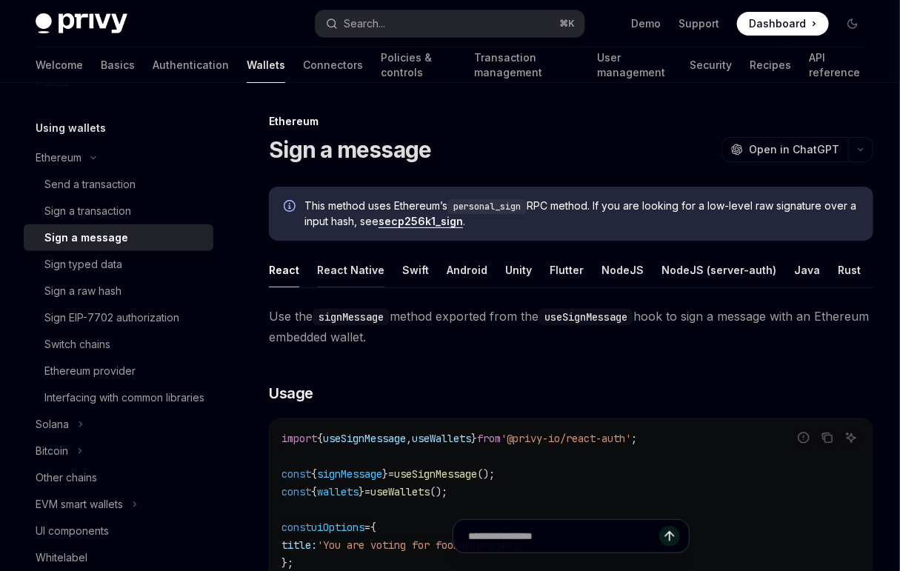
click at [344, 276] on div "React Native" at bounding box center [350, 270] width 67 height 35
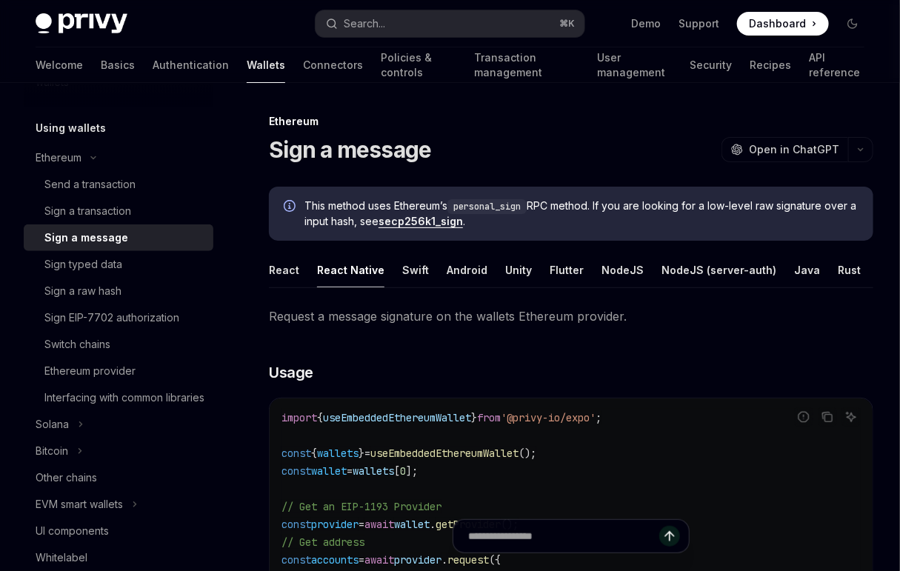
click at [301, 276] on ul "React React Native Swift Android Unity Flutter NodeJS NodeJS (server-auth) Java…" at bounding box center [571, 271] width 604 height 36
click at [284, 275] on div "React" at bounding box center [284, 270] width 30 height 35
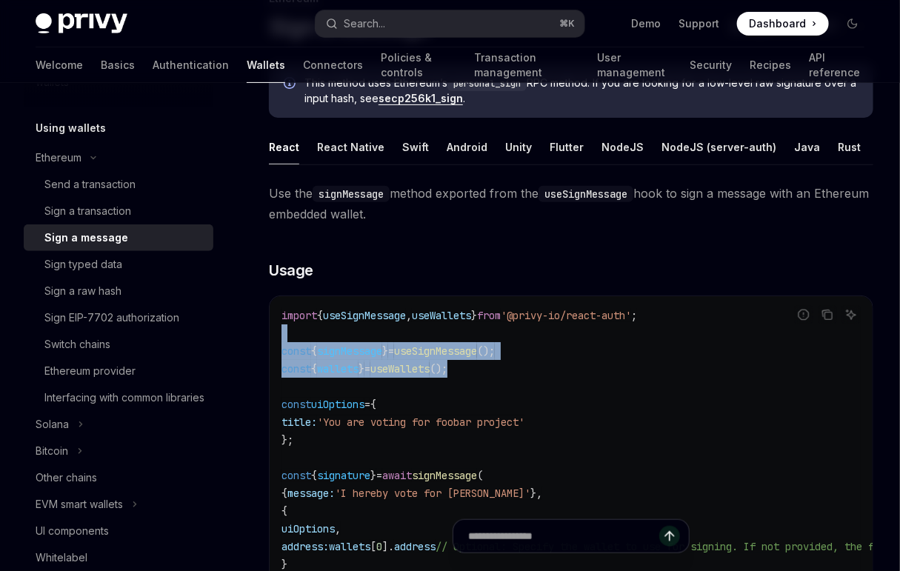
scroll to position [141, 0]
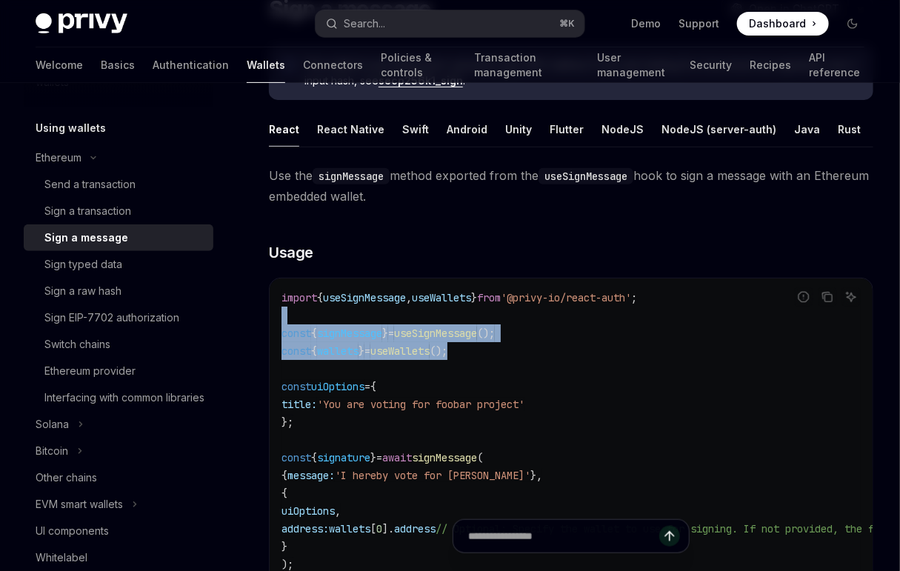
drag, startPoint x: 507, startPoint y: 370, endPoint x: 549, endPoint y: 367, distance: 42.3
click at [549, 367] on code "import { useSignMessage , useWallets } from '@privy-io/react-auth' ; const { si…" at bounding box center [670, 431] width 776 height 284
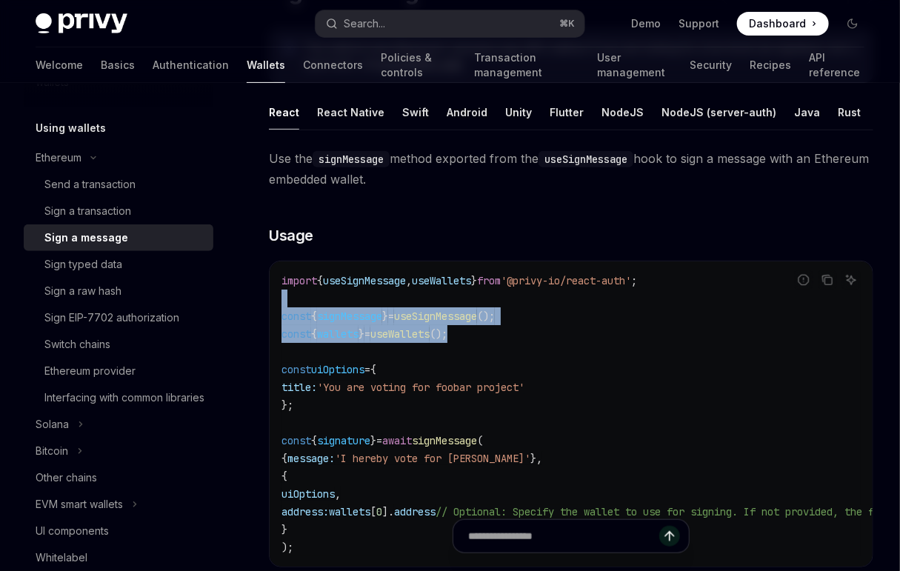
click at [558, 326] on code "import { useSignMessage , useWallets } from '@privy-io/react-auth' ; const { si…" at bounding box center [670, 414] width 776 height 284
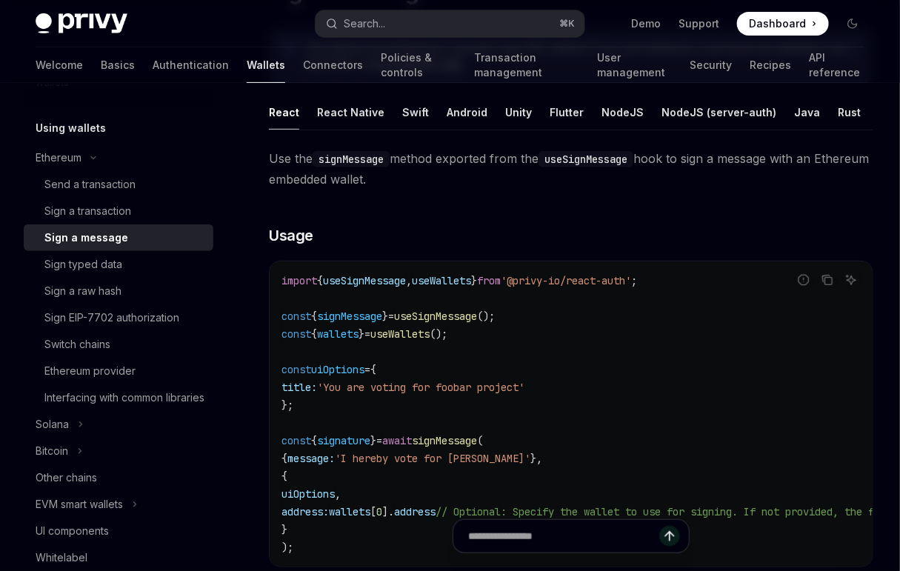
scroll to position [176, 0]
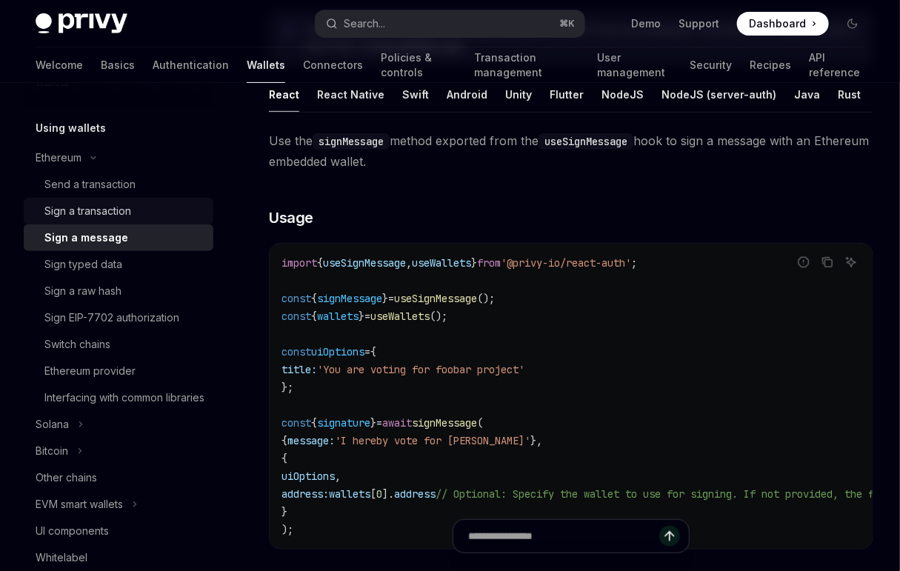
click at [148, 204] on div "Sign a transaction" at bounding box center [124, 211] width 160 height 18
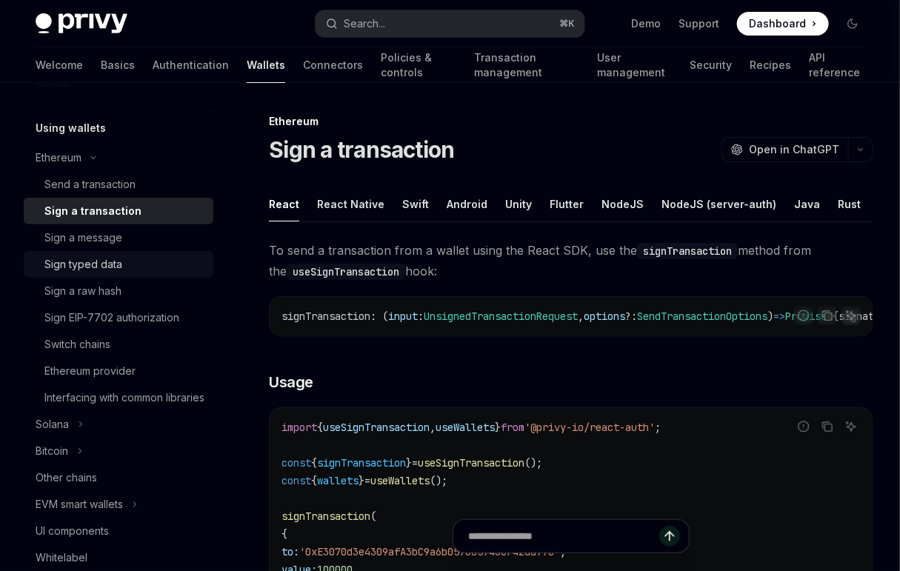
click at [139, 251] on link "Sign typed data" at bounding box center [119, 264] width 190 height 27
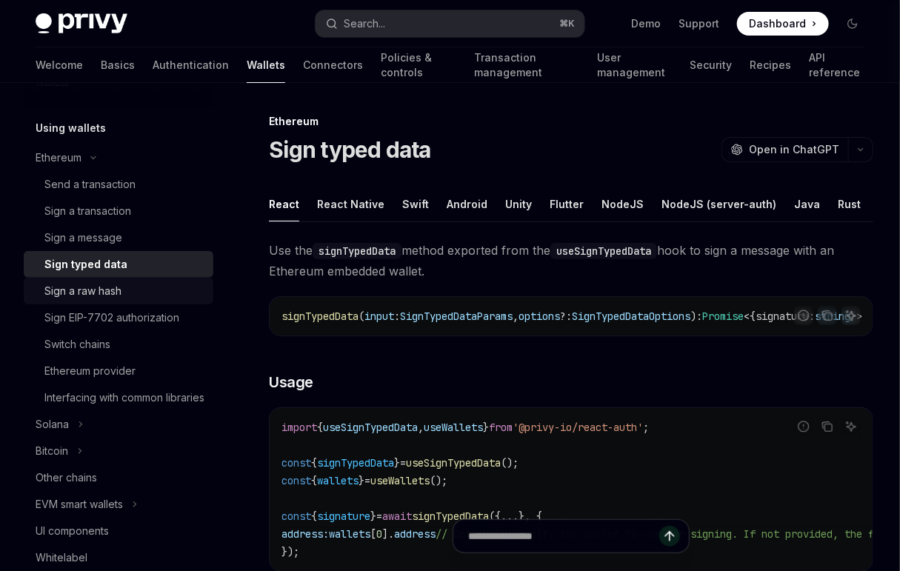
click at [136, 281] on link "Sign a raw hash" at bounding box center [119, 291] width 190 height 27
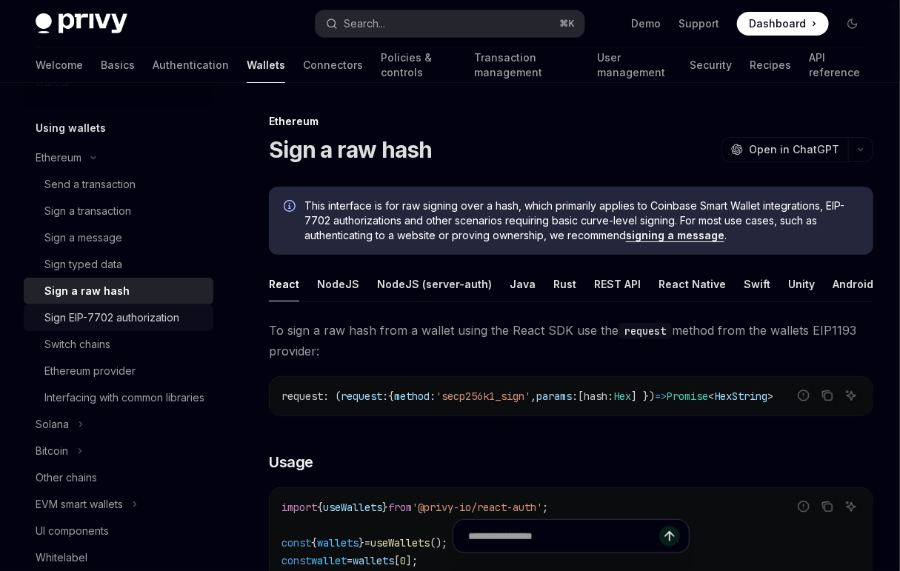
click at [130, 327] on link "Sign EIP-7702 authorization" at bounding box center [119, 317] width 190 height 27
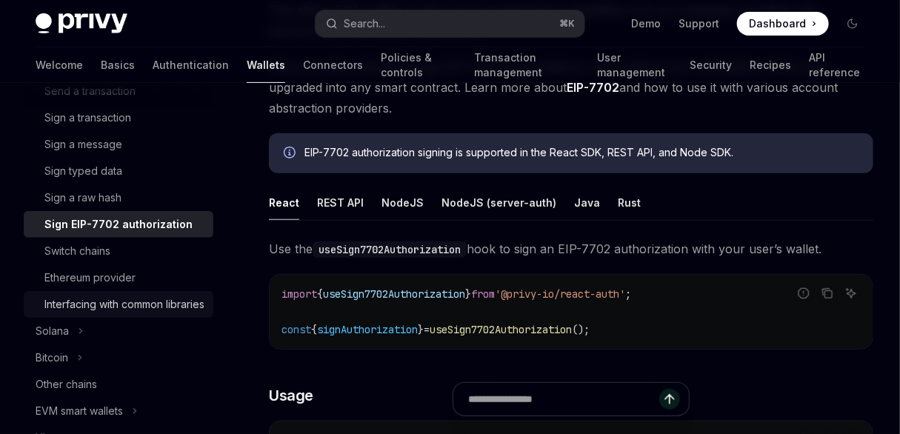
scroll to position [505, 0]
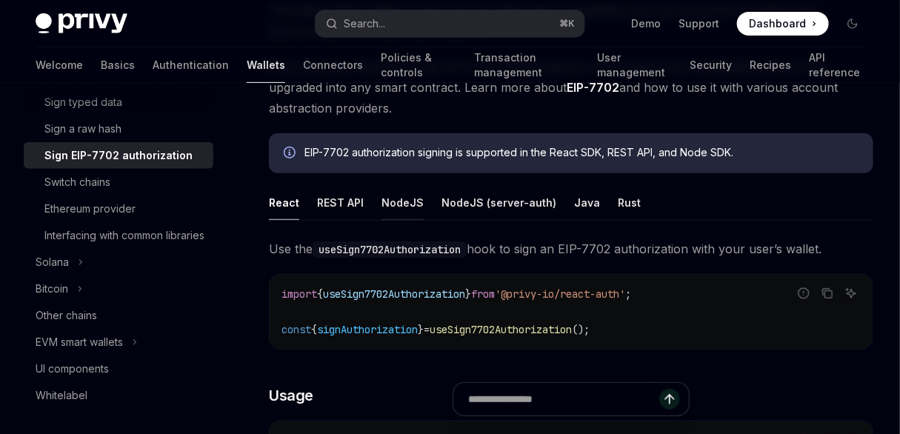
click at [404, 212] on div "NodeJS" at bounding box center [403, 202] width 42 height 35
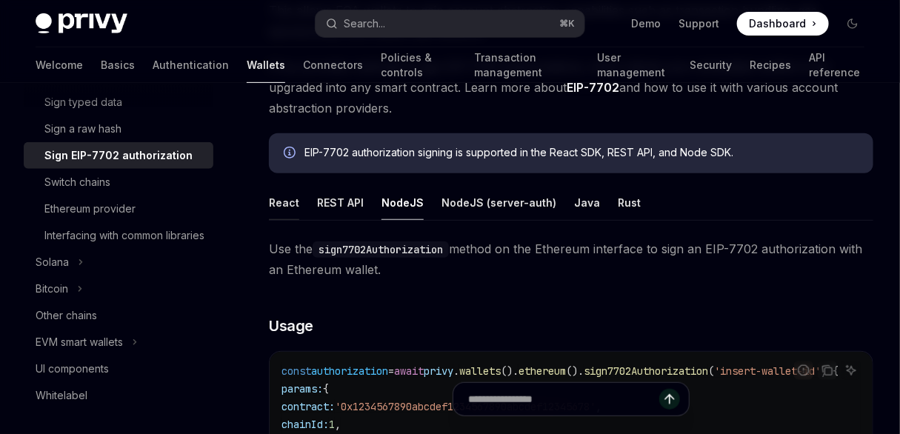
click at [277, 211] on div "React" at bounding box center [284, 202] width 30 height 35
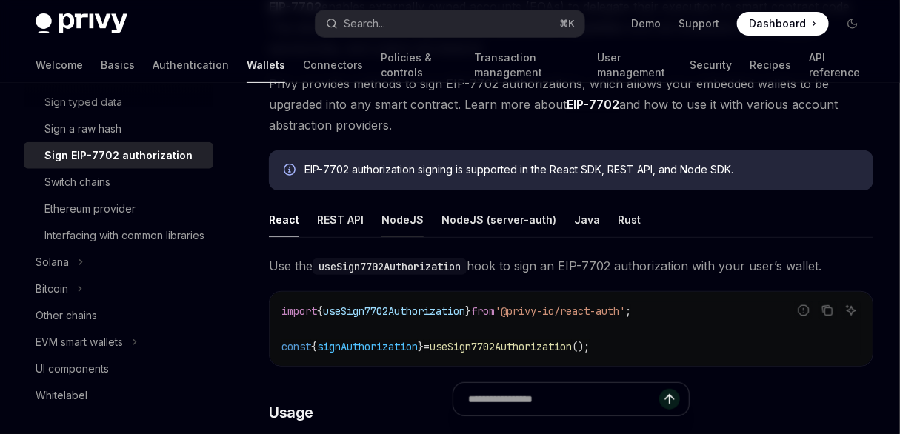
scroll to position [27, 0]
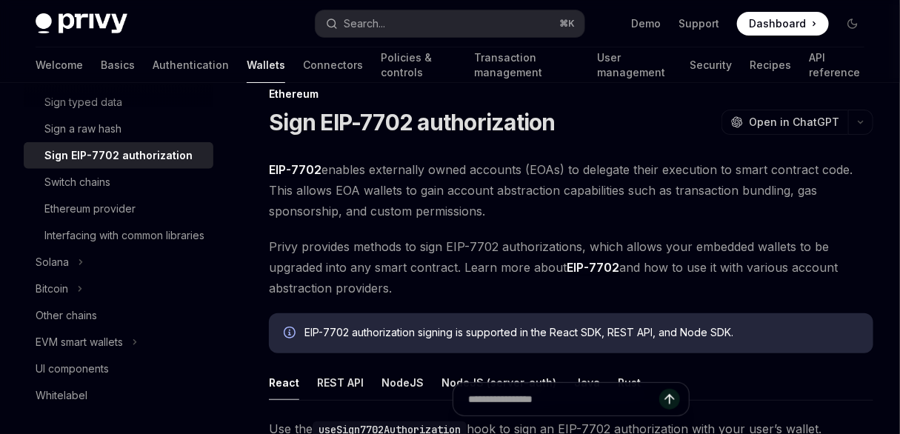
click at [405, 219] on span "EIP-7702 enables externally owned accounts (EOAs) to delegate their execution t…" at bounding box center [571, 190] width 604 height 62
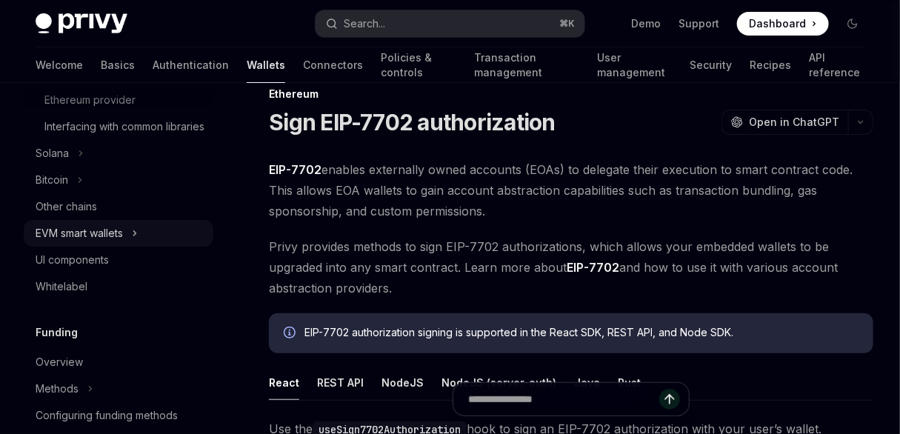
click at [165, 247] on button "EVM smart wallets" at bounding box center [119, 233] width 190 height 27
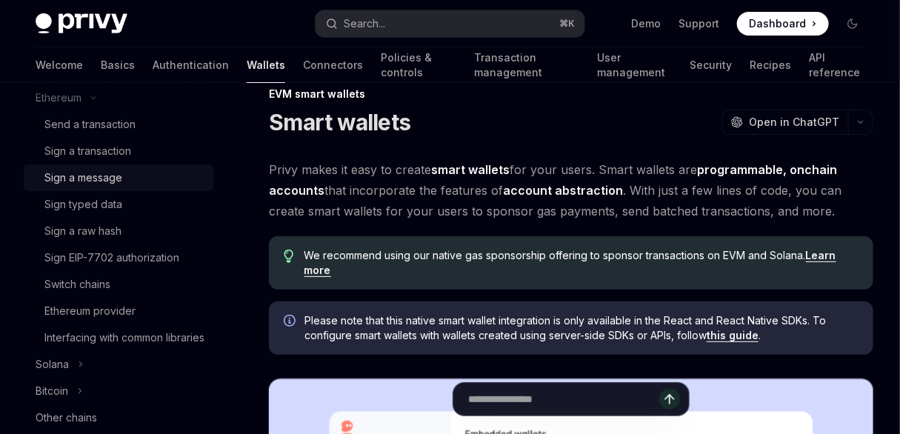
scroll to position [394, 0]
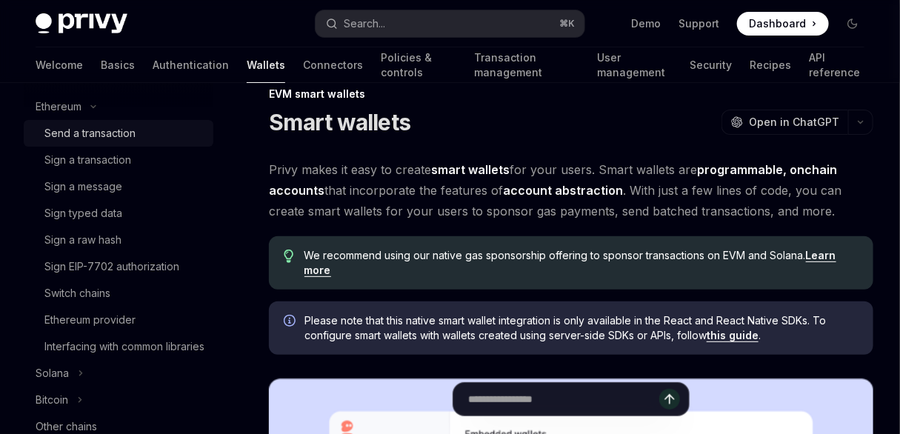
click at [156, 137] on div "Send a transaction" at bounding box center [124, 133] width 160 height 18
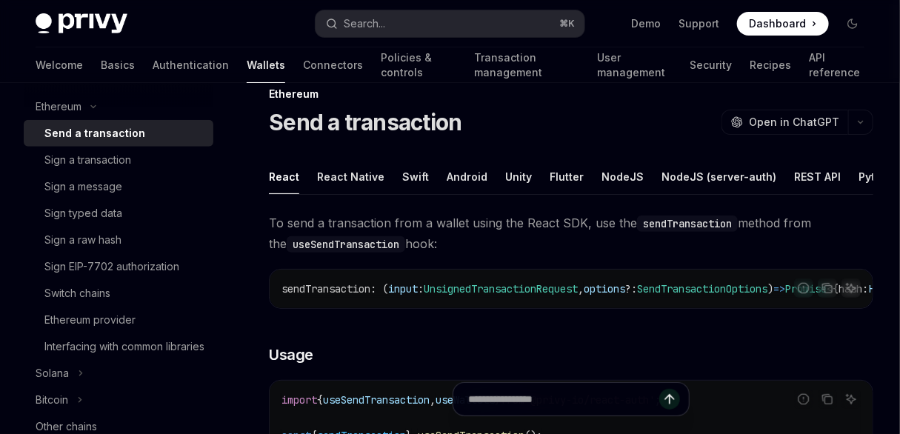
click at [527, 131] on div "Send a transaction OpenAI Open in ChatGPT" at bounding box center [571, 122] width 604 height 27
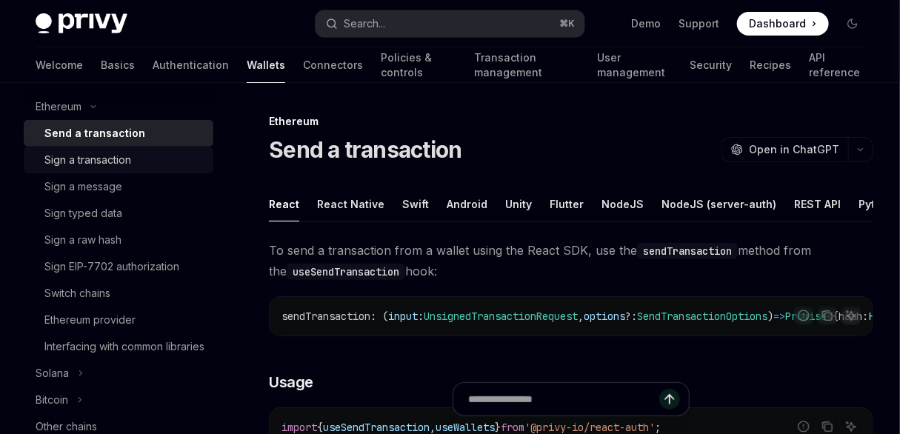
click at [179, 167] on div "Sign a transaction" at bounding box center [124, 160] width 160 height 18
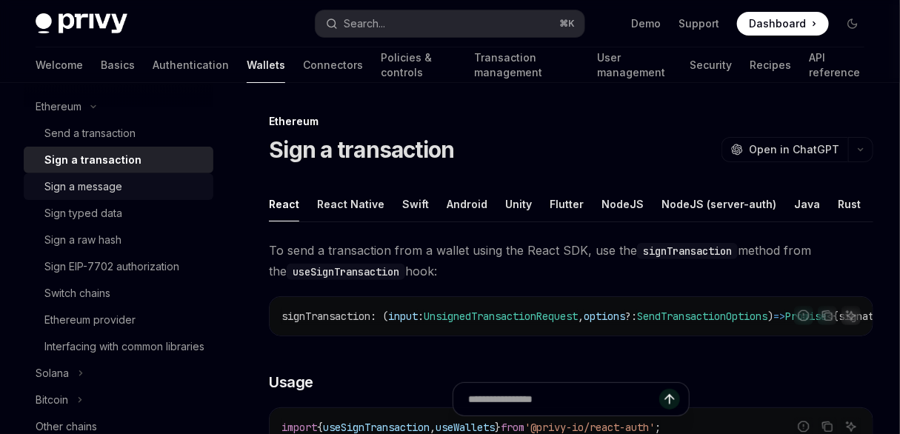
click at [175, 180] on div "Sign a message" at bounding box center [124, 187] width 160 height 18
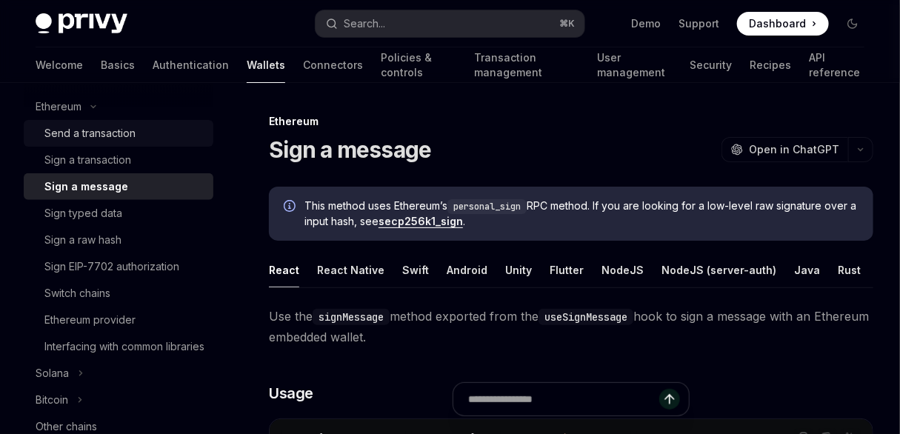
click at [173, 142] on link "Send a transaction" at bounding box center [119, 133] width 190 height 27
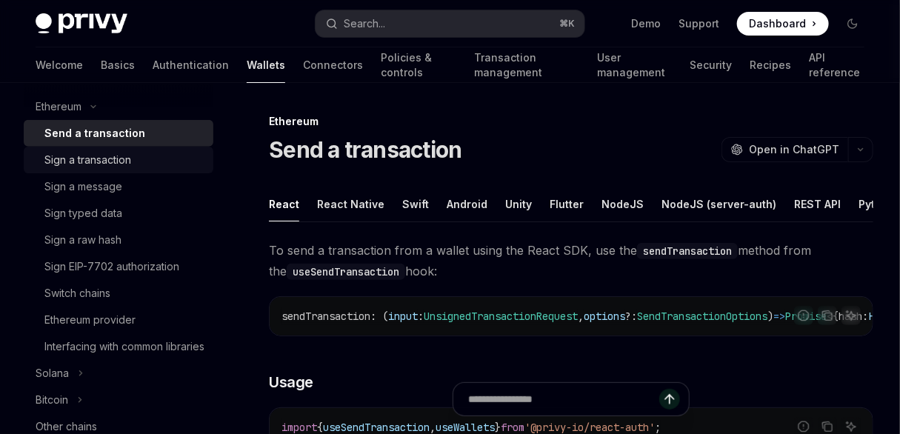
click at [170, 159] on div "Sign a transaction" at bounding box center [124, 160] width 160 height 18
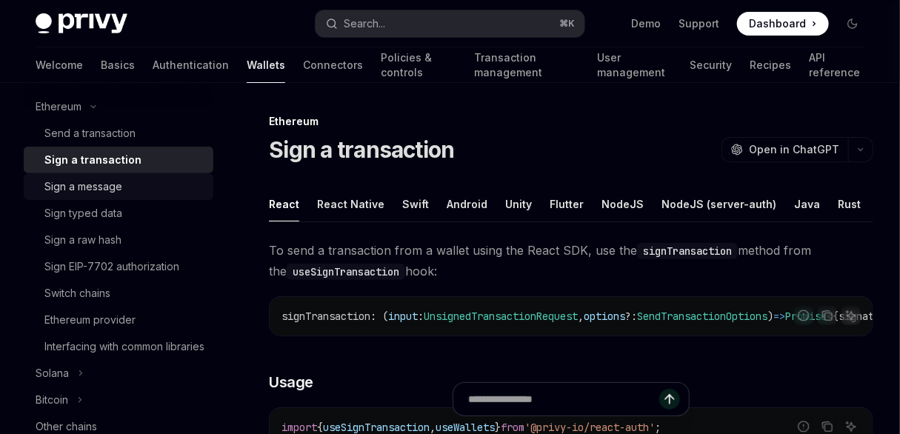
click at [176, 187] on div "Sign a message" at bounding box center [124, 187] width 160 height 18
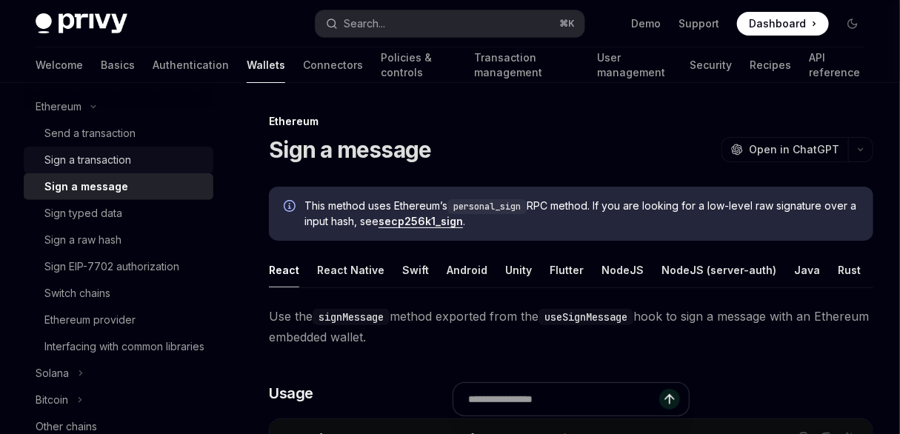
click at [171, 151] on div "Sign a transaction" at bounding box center [124, 160] width 160 height 18
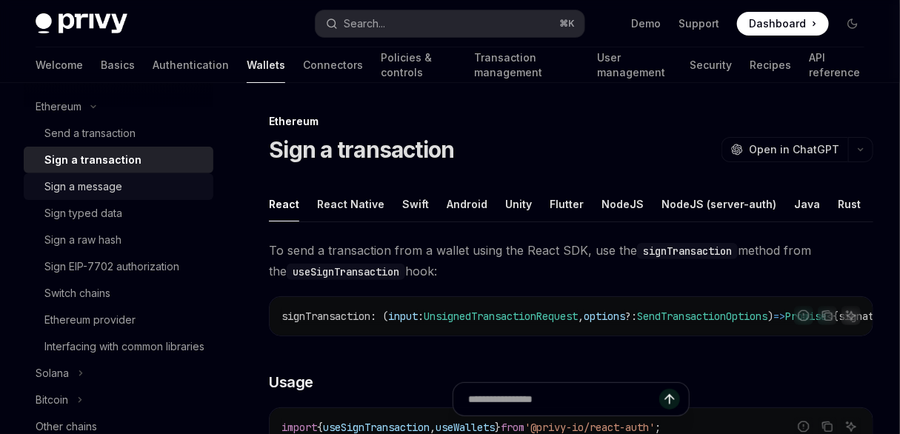
click at [170, 180] on div "Sign a message" at bounding box center [124, 187] width 160 height 18
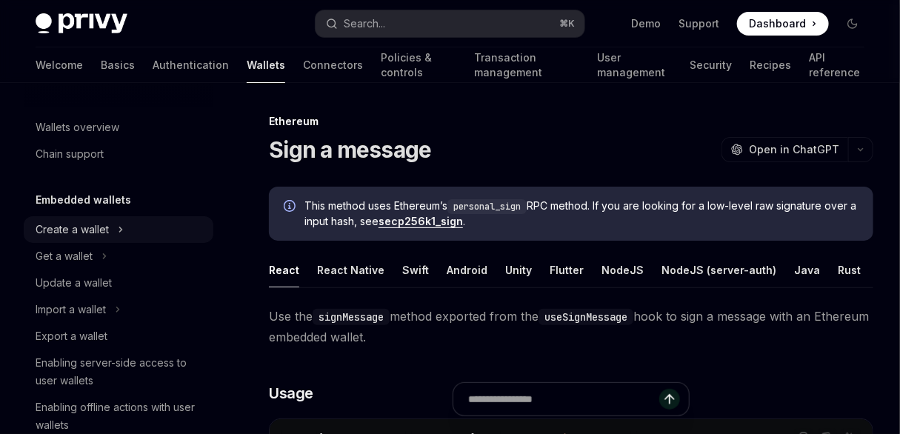
click at [156, 235] on button "Create a wallet" at bounding box center [119, 229] width 190 height 27
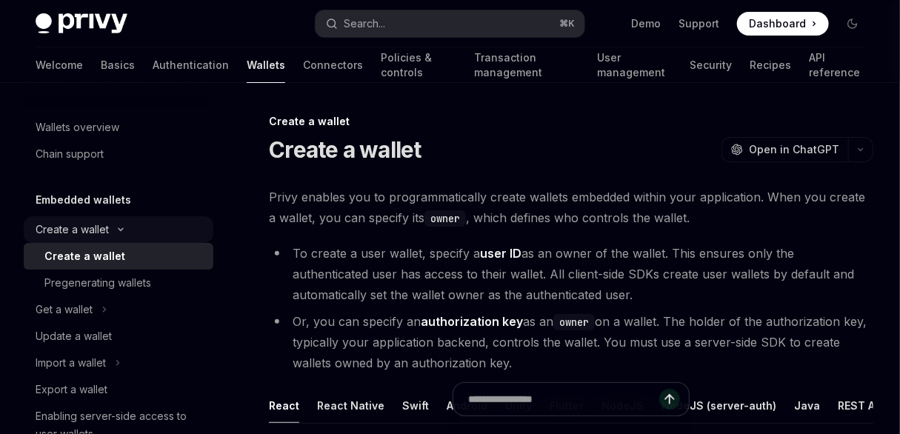
click at [127, 231] on icon "Toggle Create a wallet section" at bounding box center [121, 230] width 18 height 6
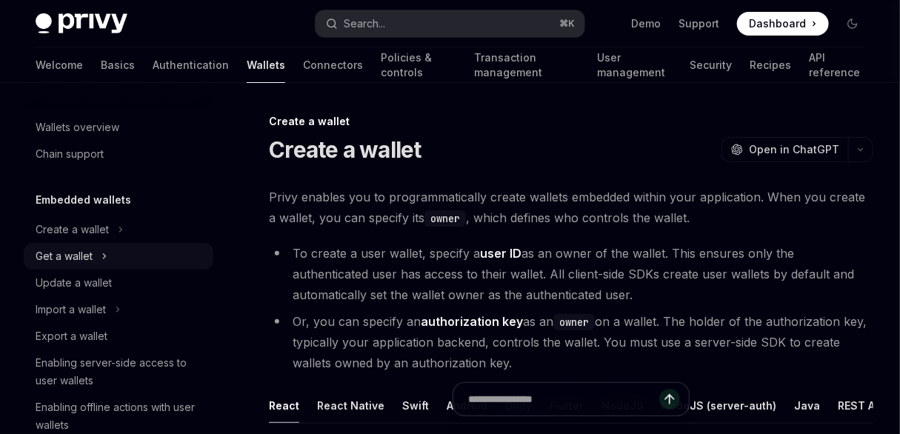
click at [114, 247] on button "Get a wallet" at bounding box center [119, 256] width 190 height 27
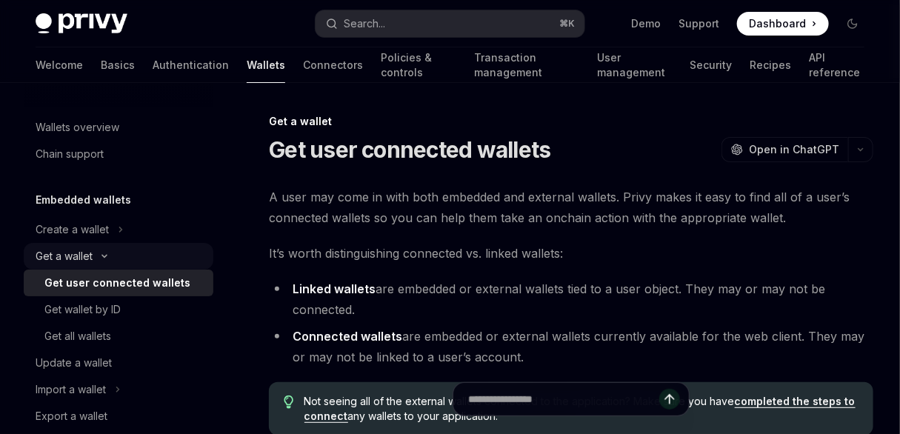
click at [112, 252] on button "Get a wallet" at bounding box center [119, 256] width 190 height 27
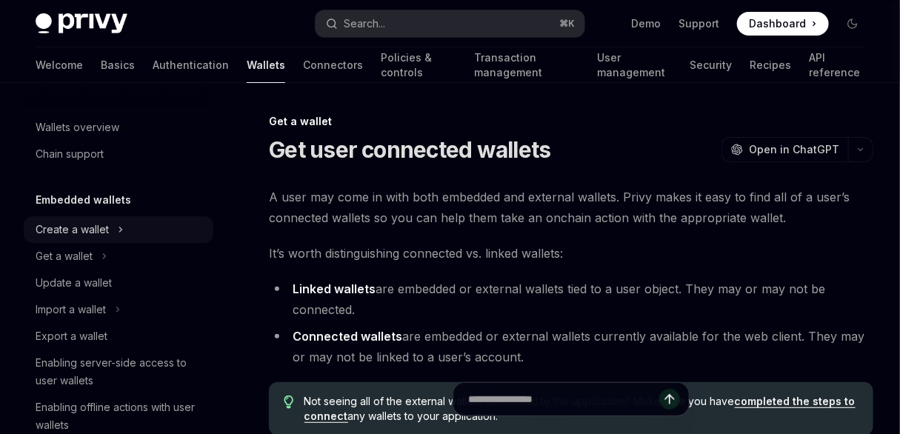
click at [120, 226] on icon "Toggle Create a wallet section" at bounding box center [121, 230] width 6 height 18
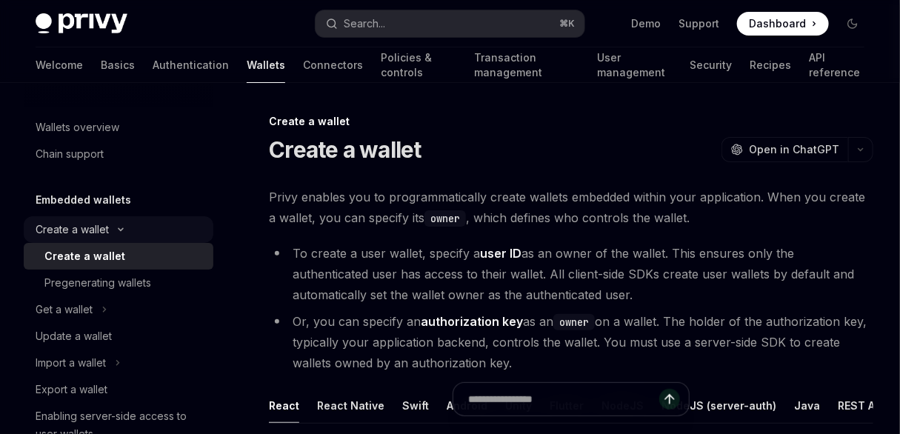
click at [121, 228] on icon "Toggle Create a wallet section" at bounding box center [121, 230] width 18 height 6
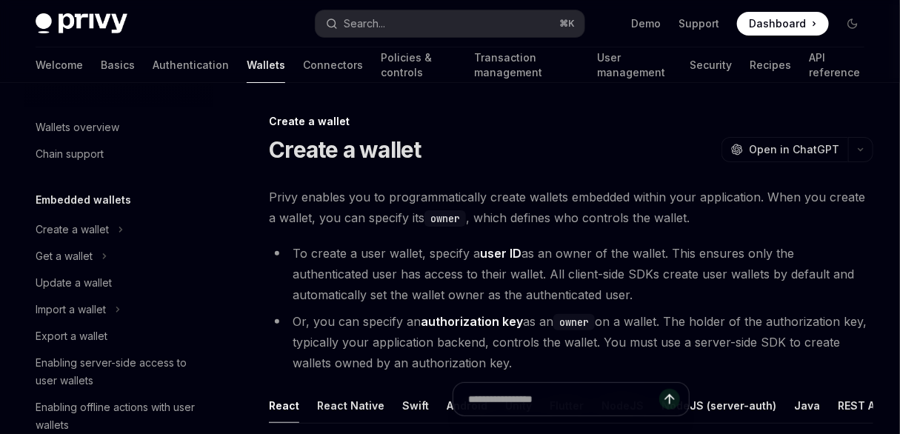
click at [441, 219] on code "owner" at bounding box center [444, 218] width 41 height 16
click at [156, 67] on link "Authentication" at bounding box center [191, 65] width 76 height 36
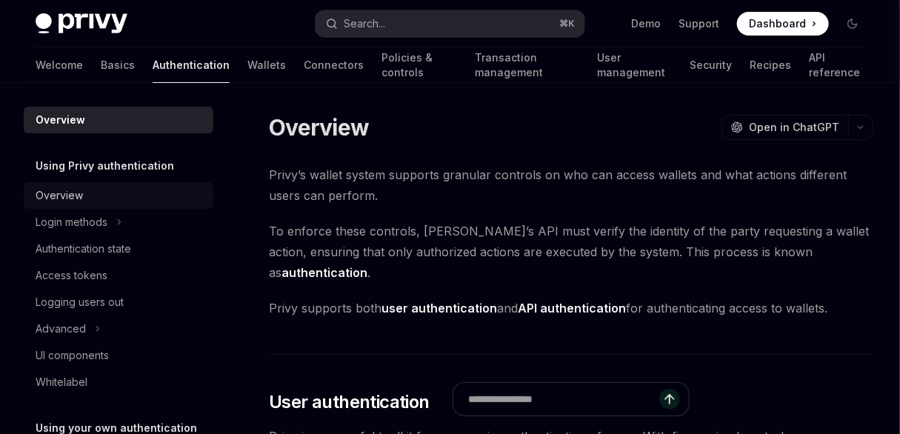
click at [147, 201] on div "Overview" at bounding box center [120, 196] width 169 height 18
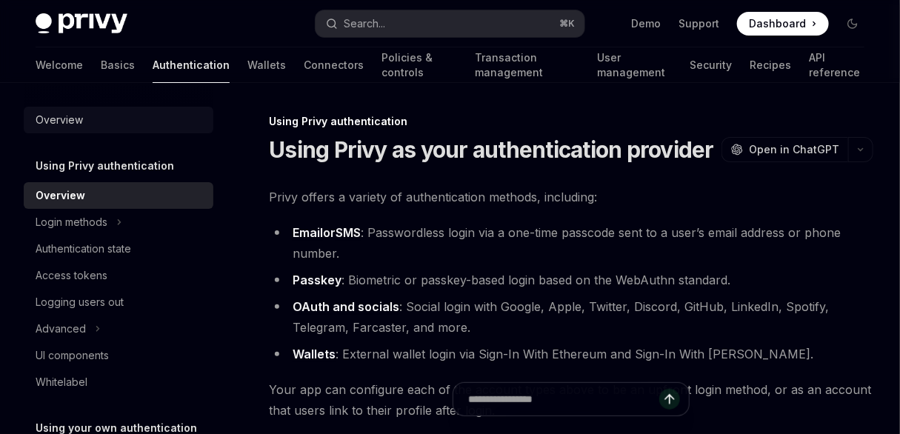
click at [138, 124] on div "Overview" at bounding box center [120, 120] width 169 height 18
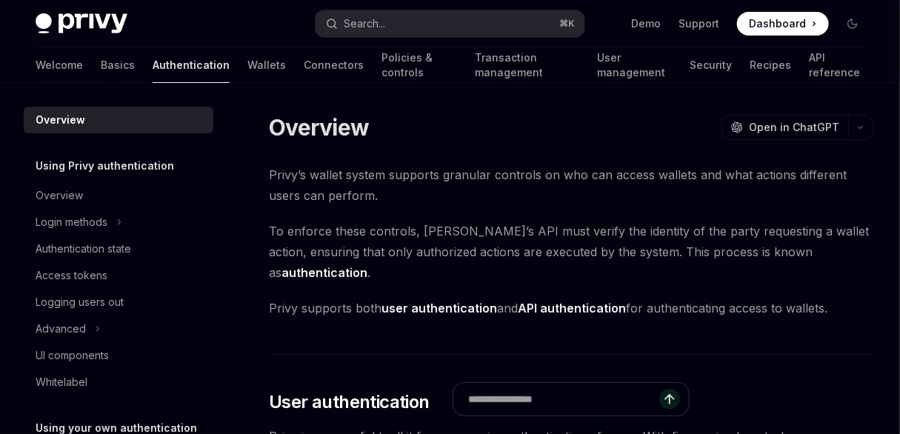
click at [222, 65] on div "Welcome Basics Authentication Wallets Connectors Policies & controls Transactio…" at bounding box center [450, 65] width 829 height 36
click at [304, 67] on link "Connectors" at bounding box center [334, 65] width 60 height 36
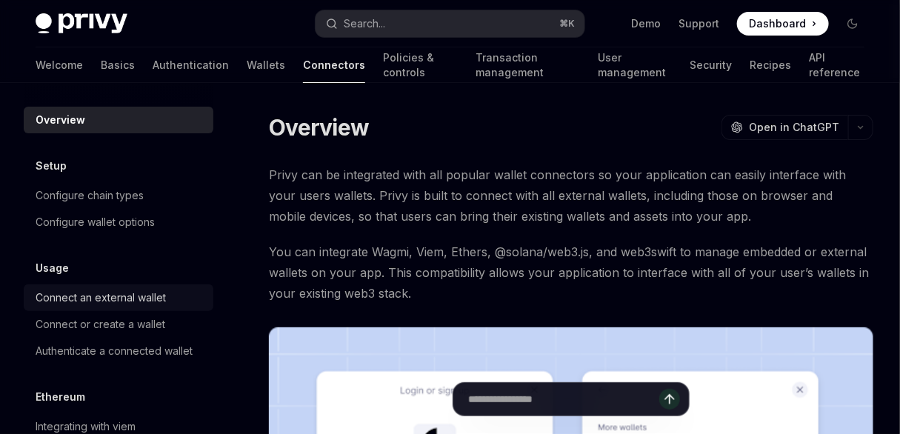
click at [146, 286] on link "Connect an external wallet" at bounding box center [119, 297] width 190 height 27
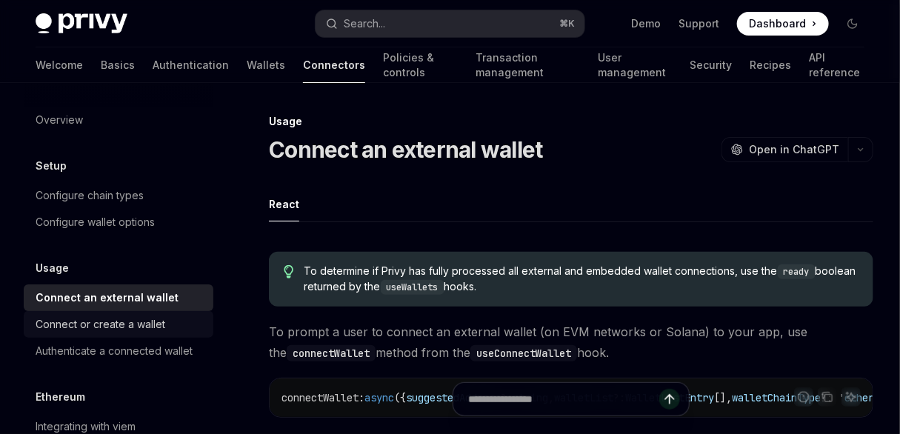
click at [134, 320] on div "Connect or create a wallet" at bounding box center [101, 325] width 130 height 18
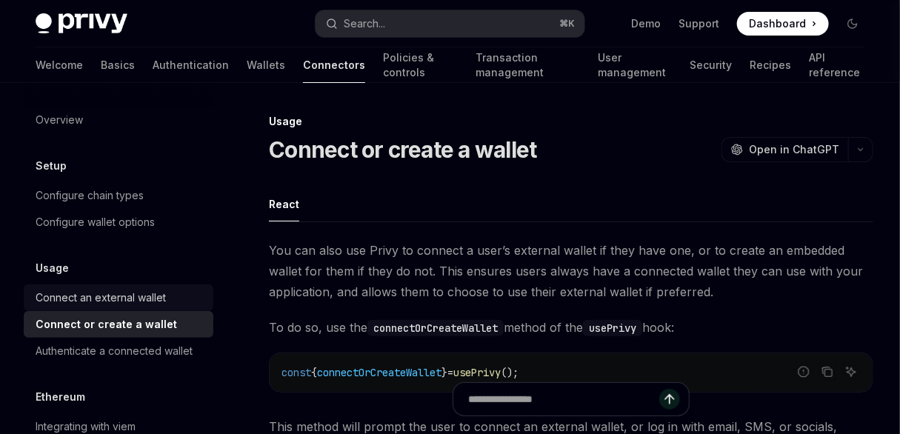
click at [147, 293] on div "Connect an external wallet" at bounding box center [101, 298] width 130 height 18
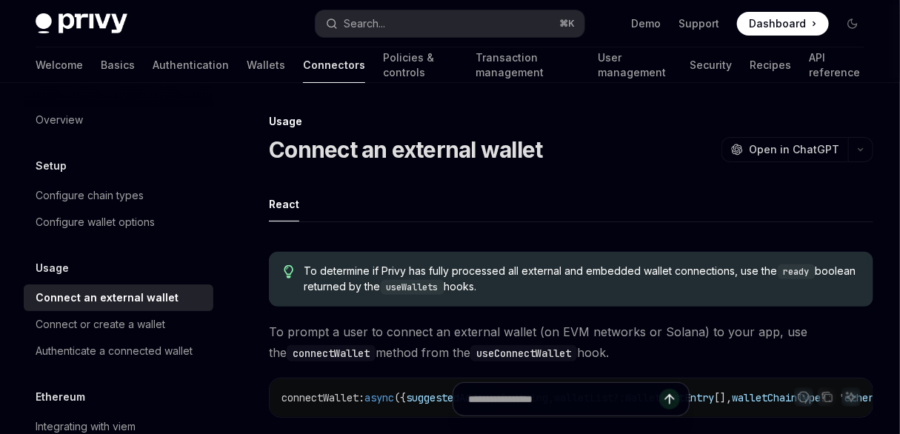
click at [133, 299] on div "Connect an external wallet" at bounding box center [107, 298] width 143 height 18
click at [120, 83] on div at bounding box center [119, 95] width 190 height 24
click at [153, 74] on link "Authentication" at bounding box center [191, 65] width 76 height 36
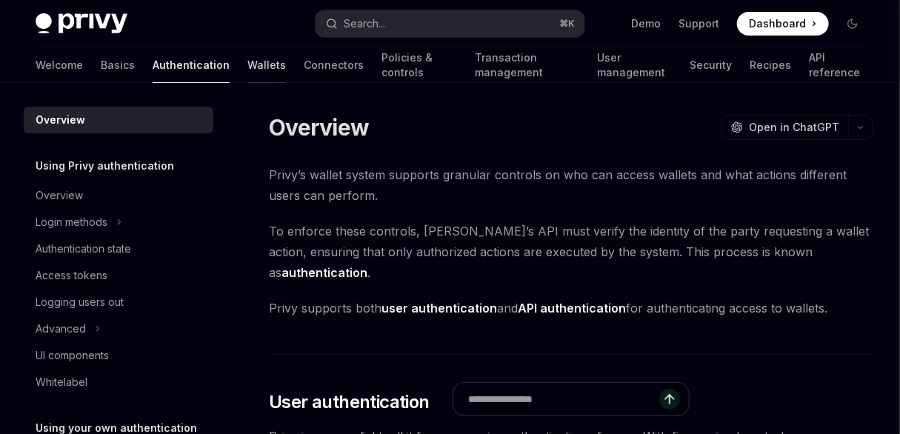
click at [247, 69] on link "Wallets" at bounding box center [266, 65] width 39 height 36
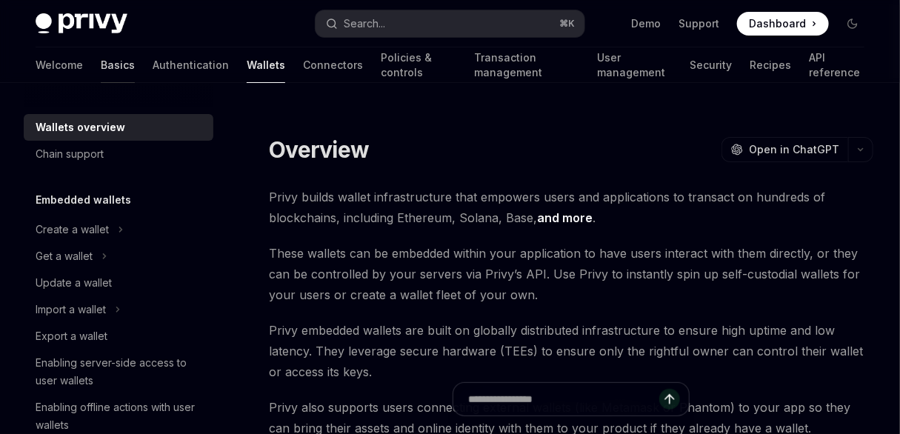
click at [101, 64] on link "Basics" at bounding box center [118, 65] width 34 height 36
type textarea "*"
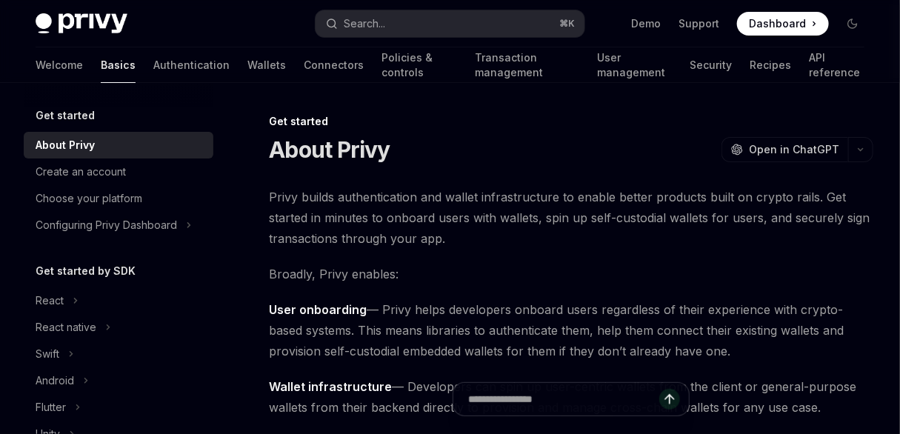
click at [438, 229] on span "Privy builds authentication and wallet infrastructure to enable better products…" at bounding box center [571, 218] width 604 height 62
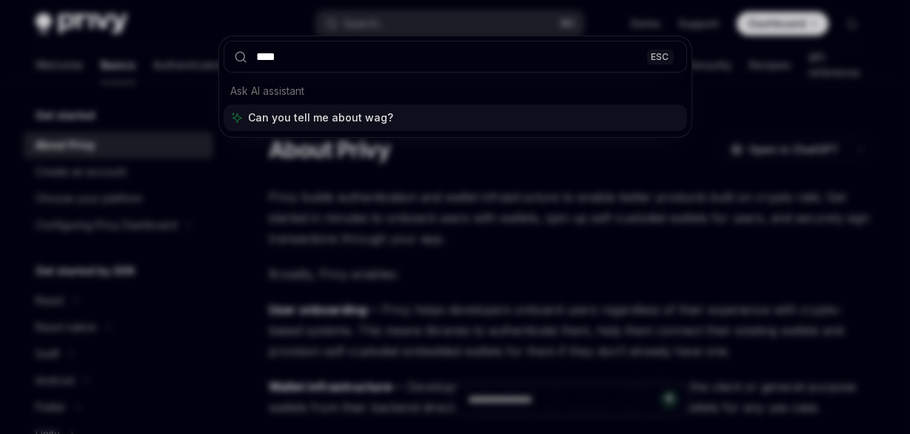
type input "*****"
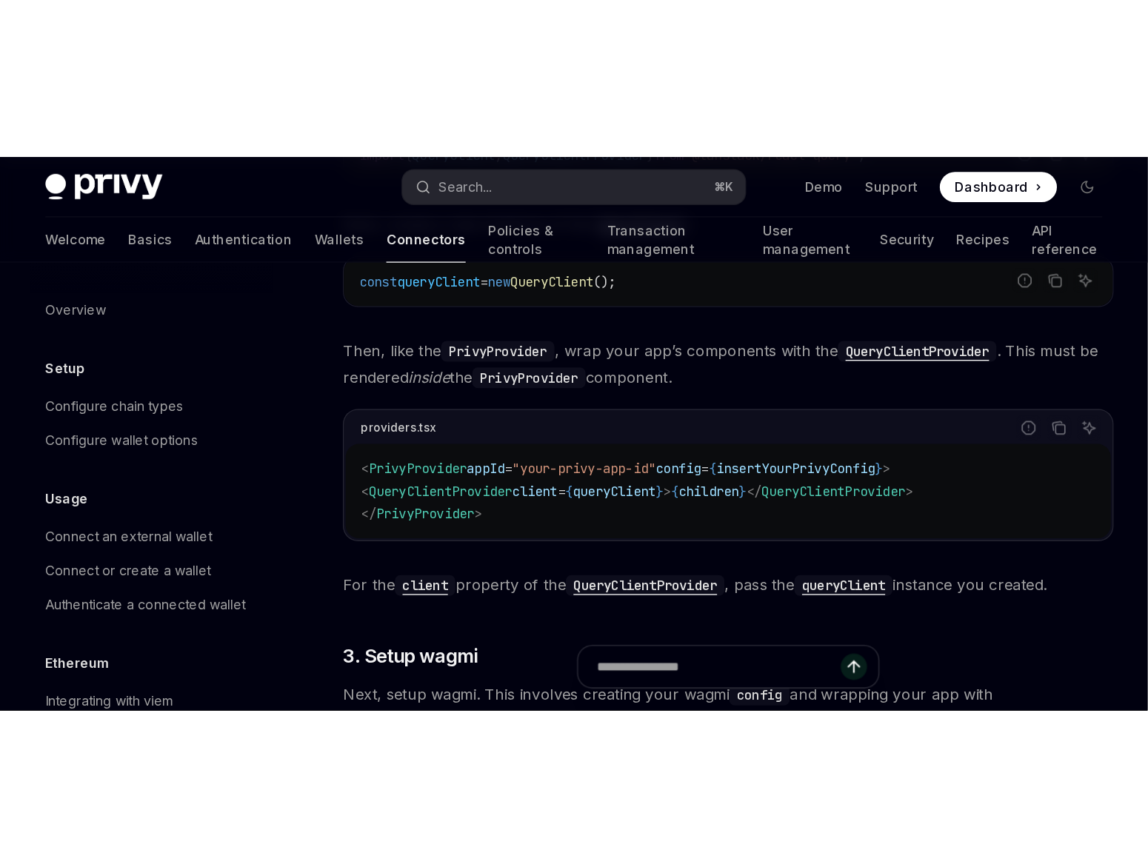
type textarea "*"
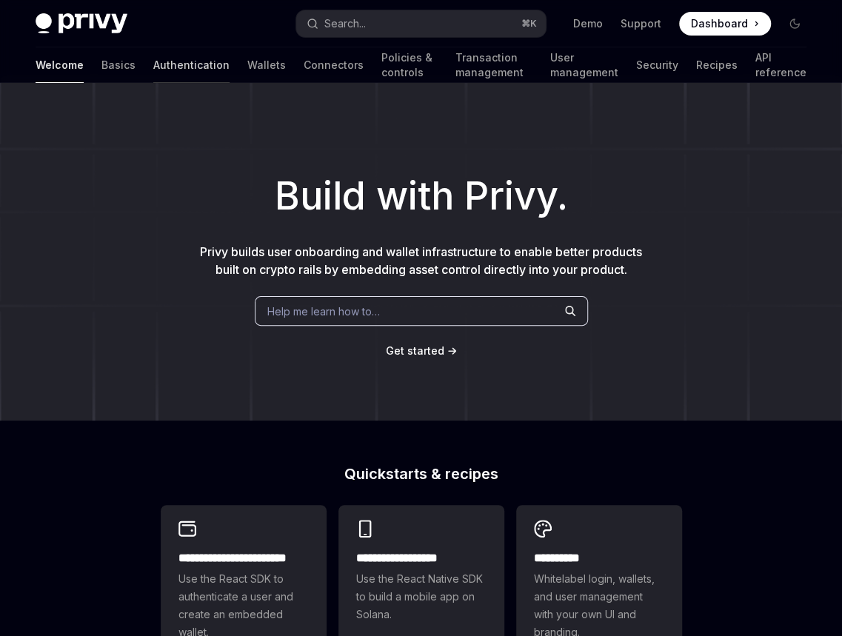
click at [157, 60] on link "Authentication" at bounding box center [191, 65] width 76 height 36
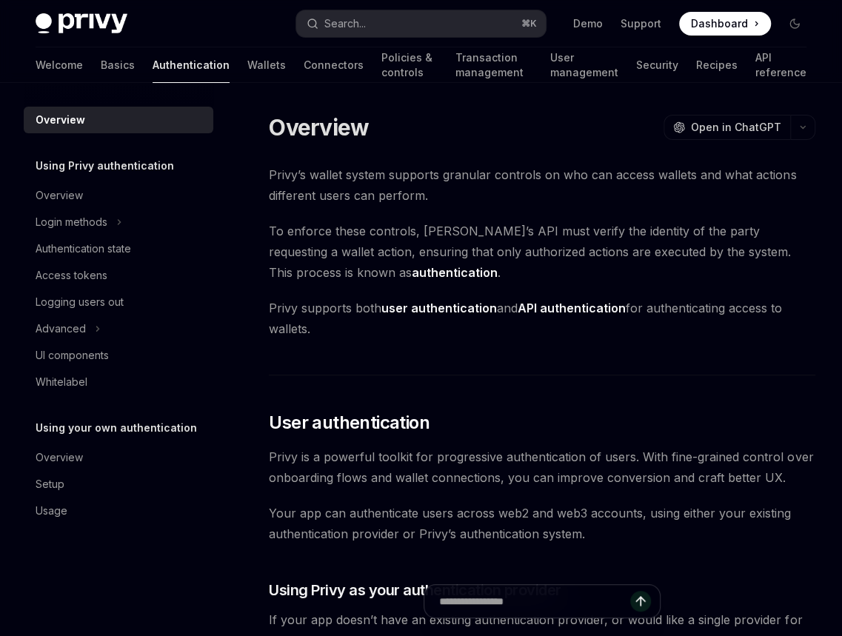
click at [475, 193] on span "Privy’s wallet system supports granular controls on who can access wallets and …" at bounding box center [542, 184] width 547 height 41
click at [217, 67] on div "Welcome Basics Authentication Wallets Connectors Policies & controls Transactio…" at bounding box center [421, 65] width 771 height 36
click at [247, 67] on link "Wallets" at bounding box center [266, 65] width 39 height 36
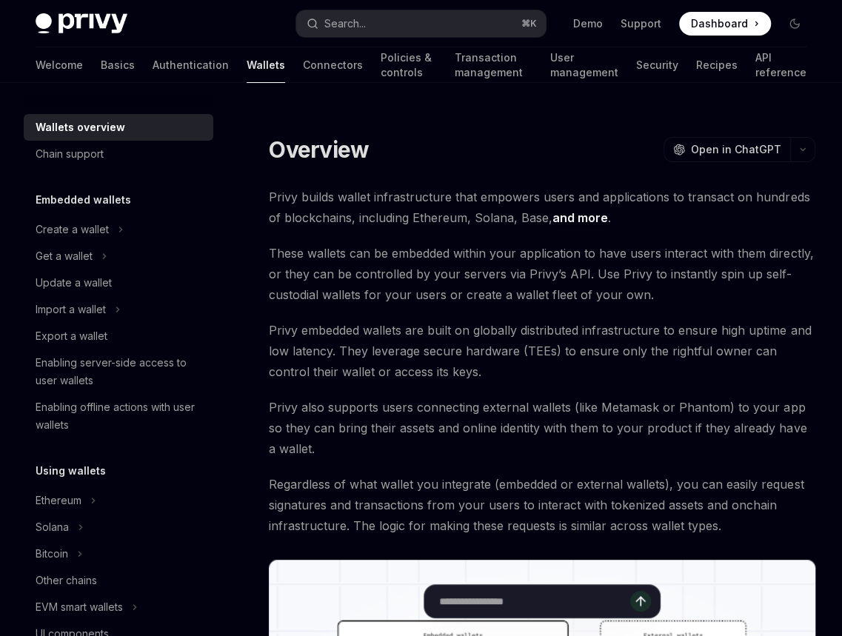
click at [443, 299] on span "These wallets can be embedded within your application to have users interact wi…" at bounding box center [542, 274] width 547 height 62
click at [148, 364] on div "Enabling server-side access to user wallets" at bounding box center [120, 372] width 169 height 36
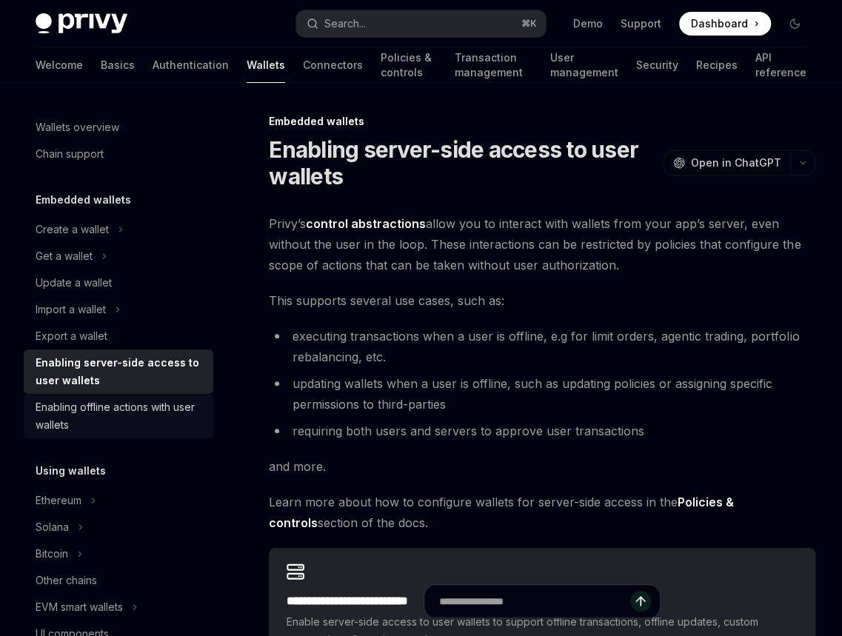
click at [139, 402] on div "Enabling offline actions with user wallets" at bounding box center [120, 417] width 169 height 36
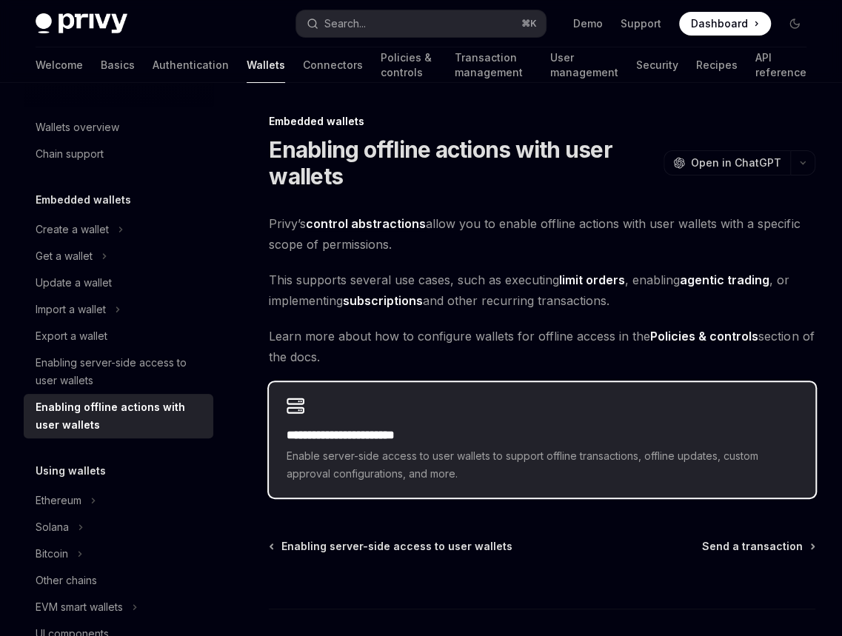
click at [424, 427] on h2 "**********" at bounding box center [542, 436] width 510 height 18
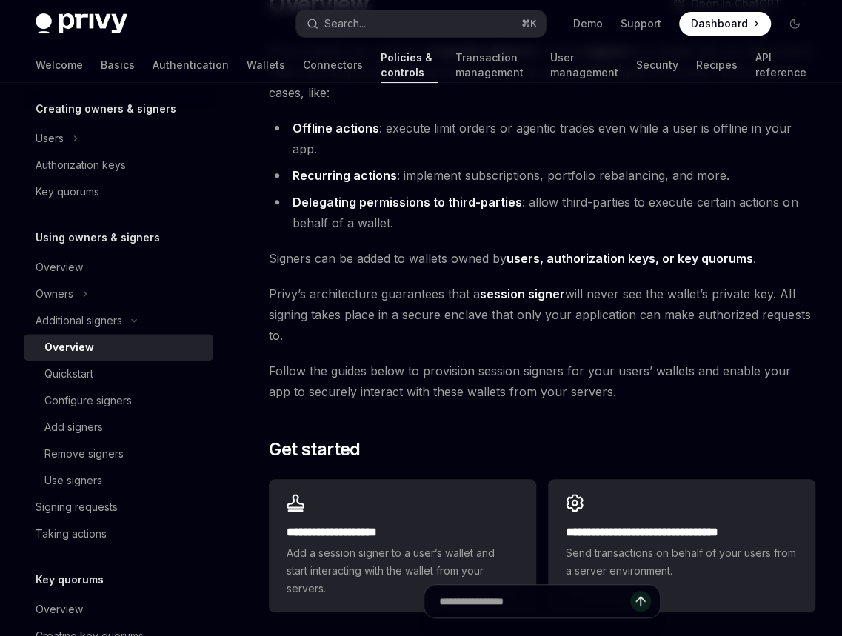
scroll to position [153, 0]
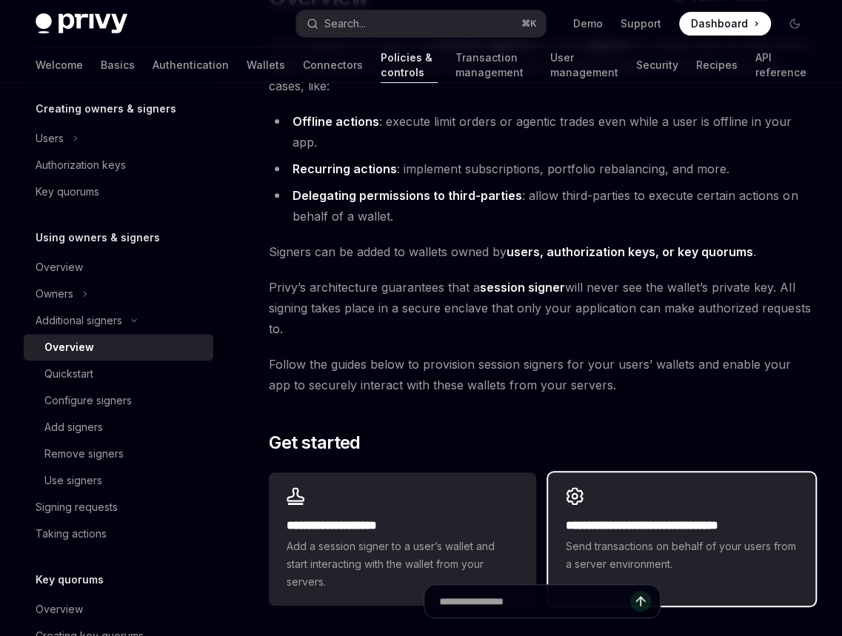
click at [621, 473] on div "**********" at bounding box center [681, 531] width 267 height 116
click at [610, 492] on div "**********" at bounding box center [681, 531] width 267 height 116
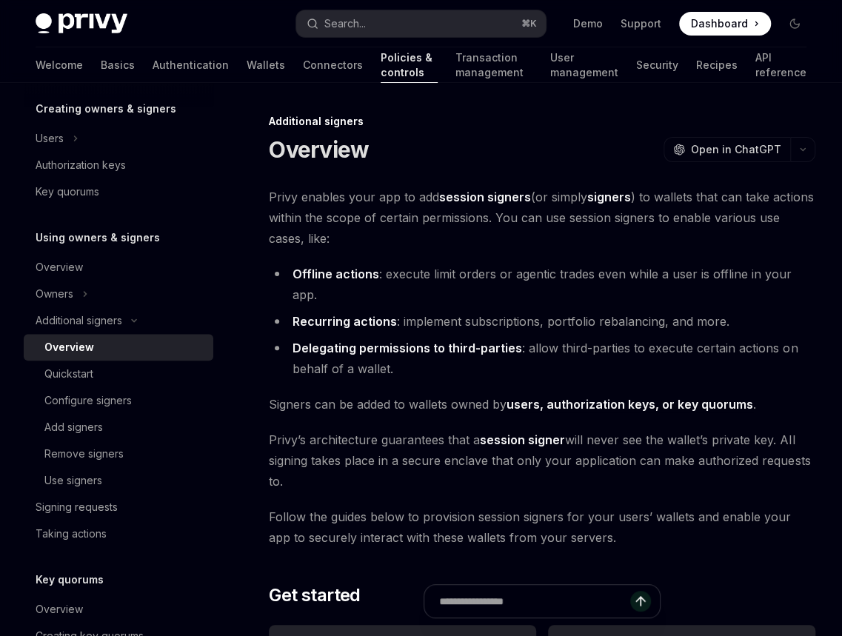
scroll to position [346, 0]
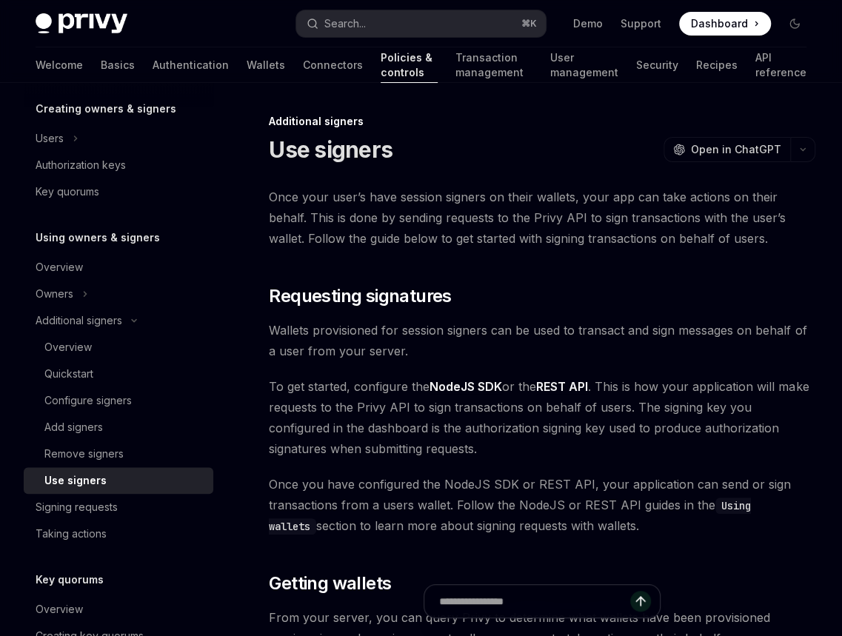
click at [632, 336] on span "Wallets provisioned for session signers can be used to transact and sign messag…" at bounding box center [542, 340] width 547 height 41
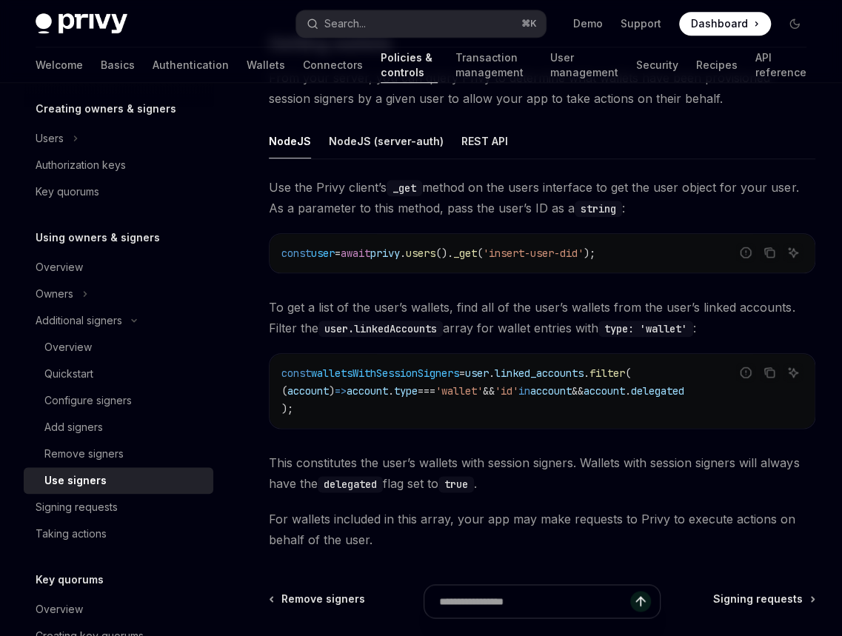
scroll to position [578, 0]
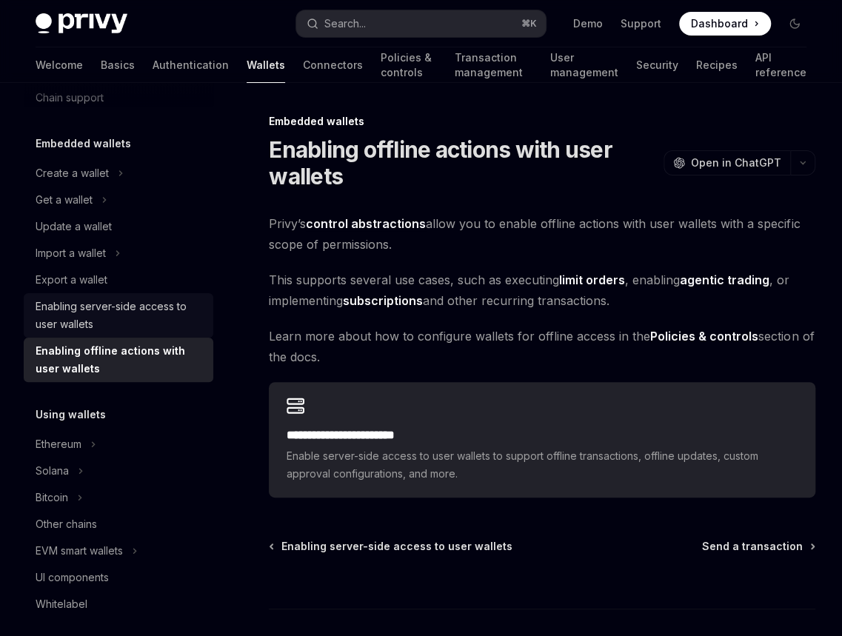
click at [130, 316] on div "Enabling server-side access to user wallets" at bounding box center [120, 316] width 169 height 36
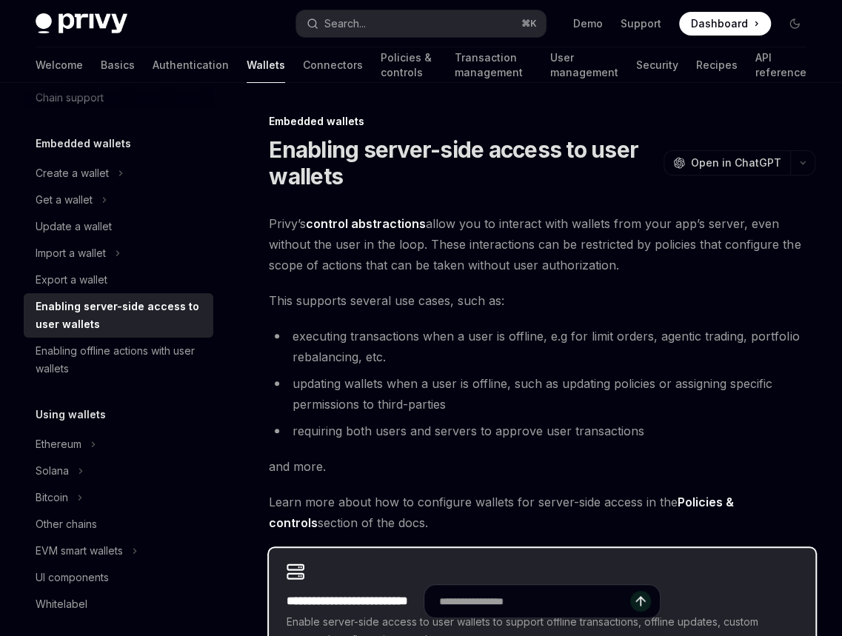
scroll to position [266, 0]
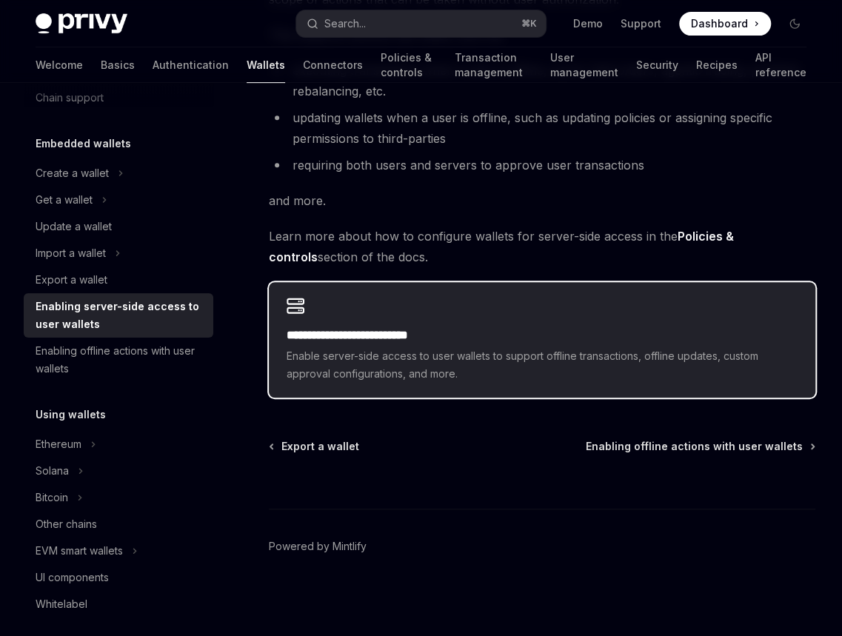
click at [493, 305] on div "**********" at bounding box center [542, 340] width 547 height 116
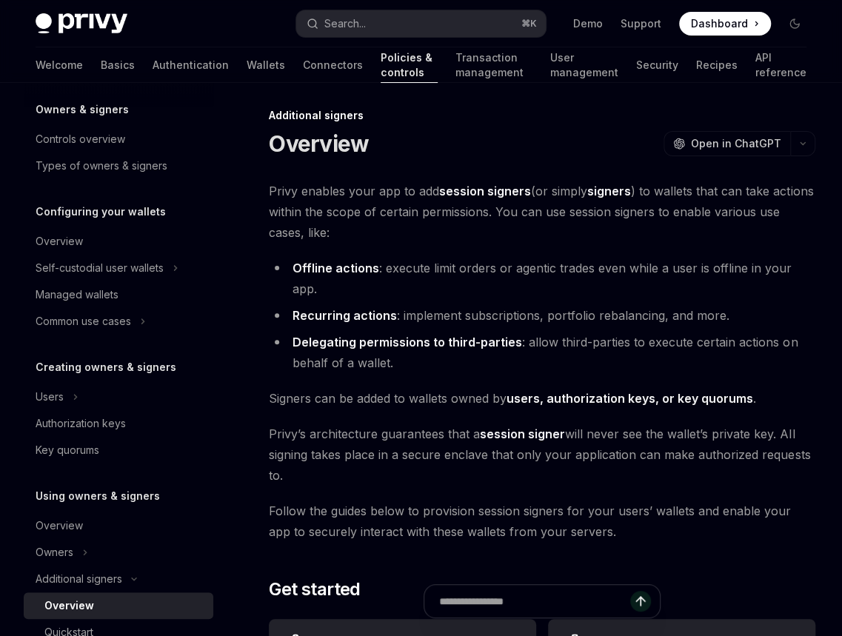
scroll to position [227, 0]
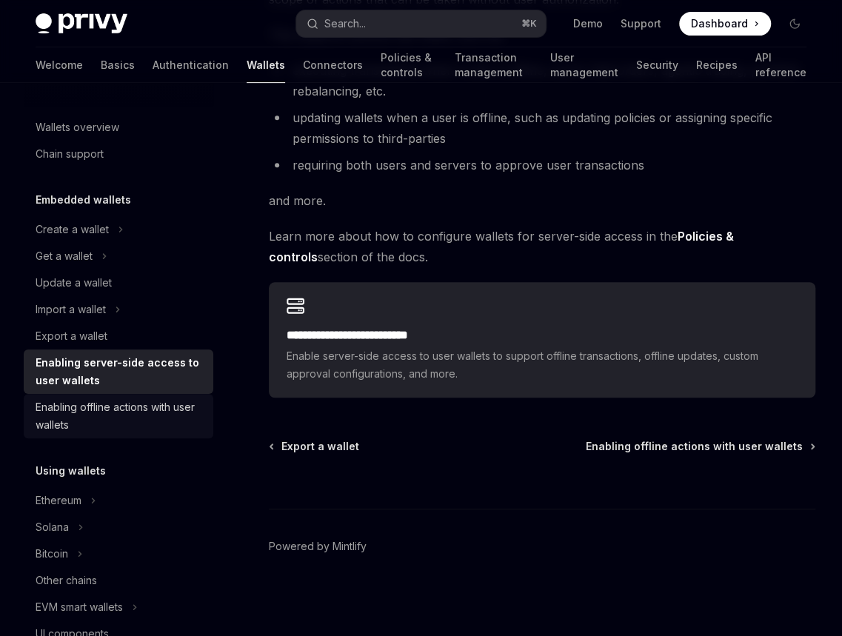
click at [136, 396] on link "Enabling offline actions with user wallets" at bounding box center [119, 416] width 190 height 44
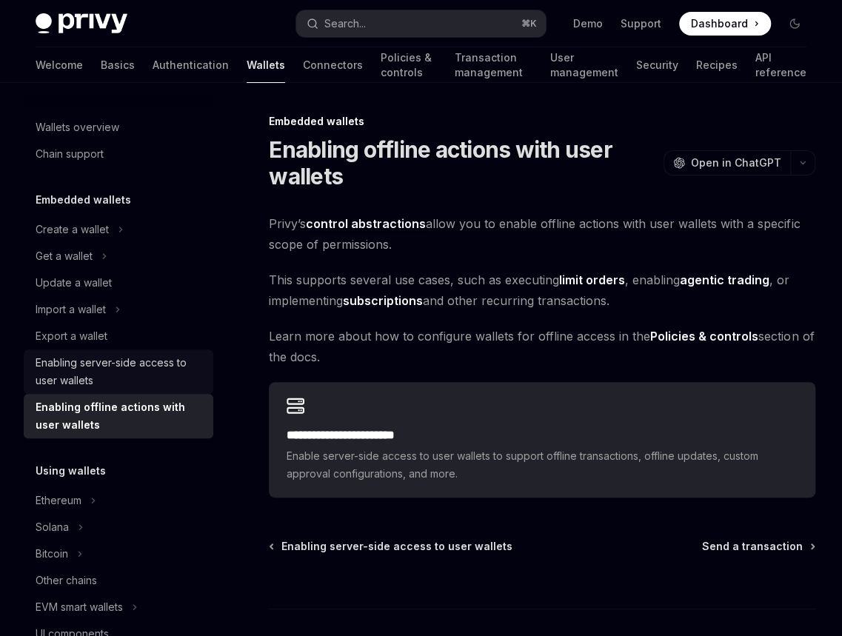
click at [144, 377] on div "Enabling server-side access to user wallets" at bounding box center [120, 372] width 169 height 36
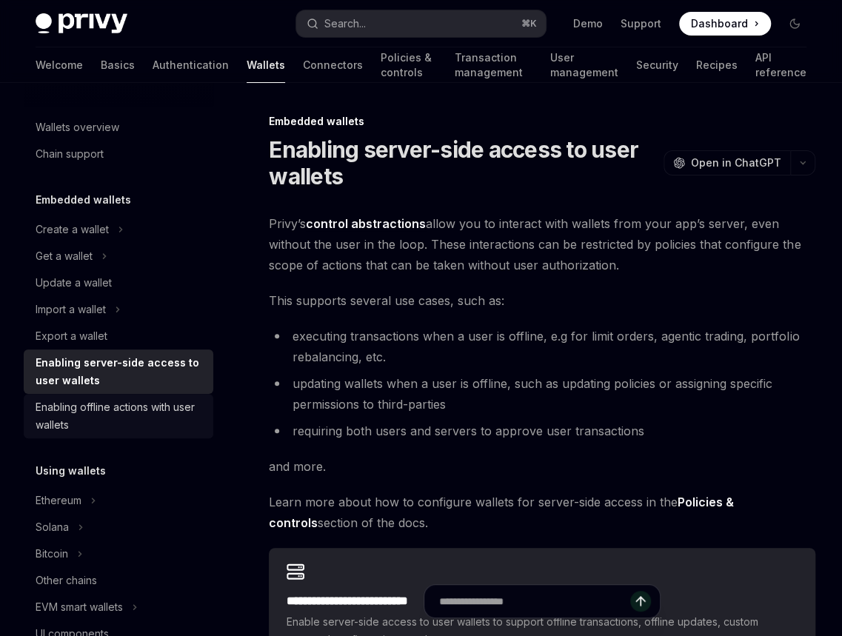
click at [144, 416] on div "Enabling offline actions with user wallets" at bounding box center [120, 417] width 169 height 36
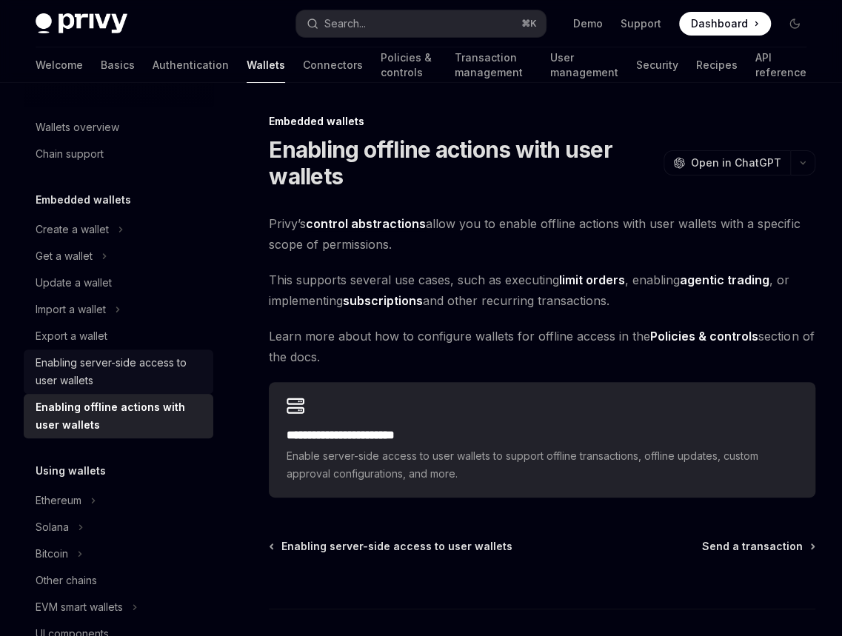
click at [147, 360] on div "Enabling server-side access to user wallets" at bounding box center [120, 372] width 169 height 36
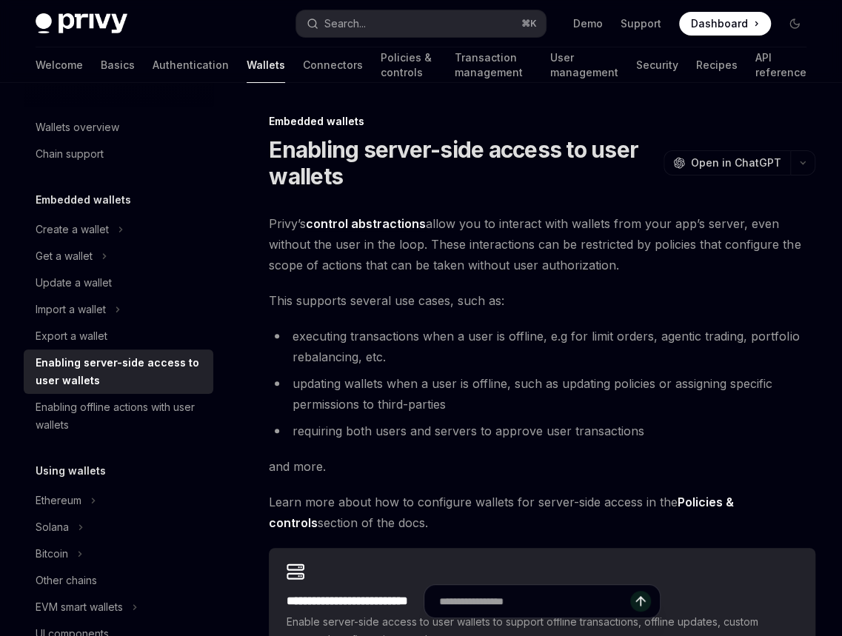
scroll to position [6, 0]
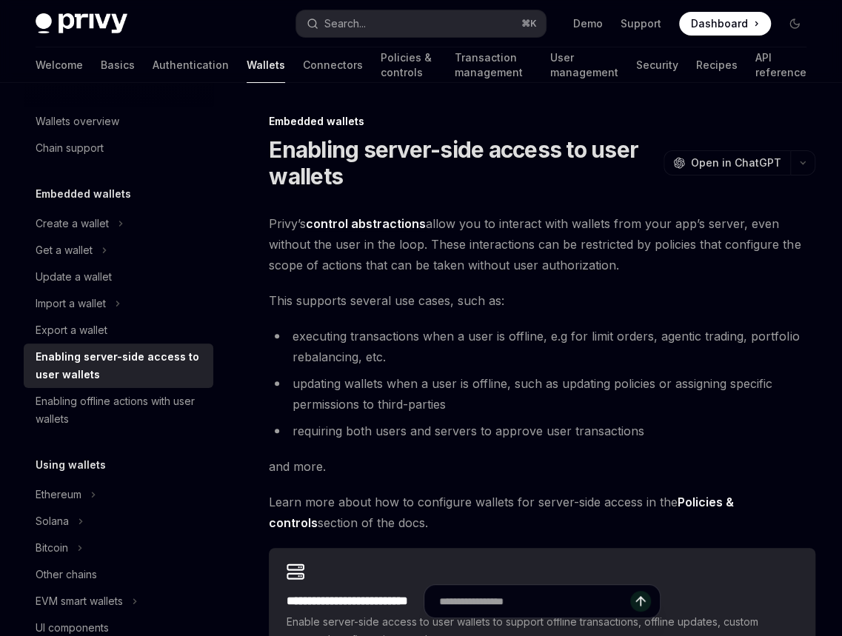
click at [475, 297] on span "This supports several use cases, such as:" at bounding box center [542, 300] width 547 height 21
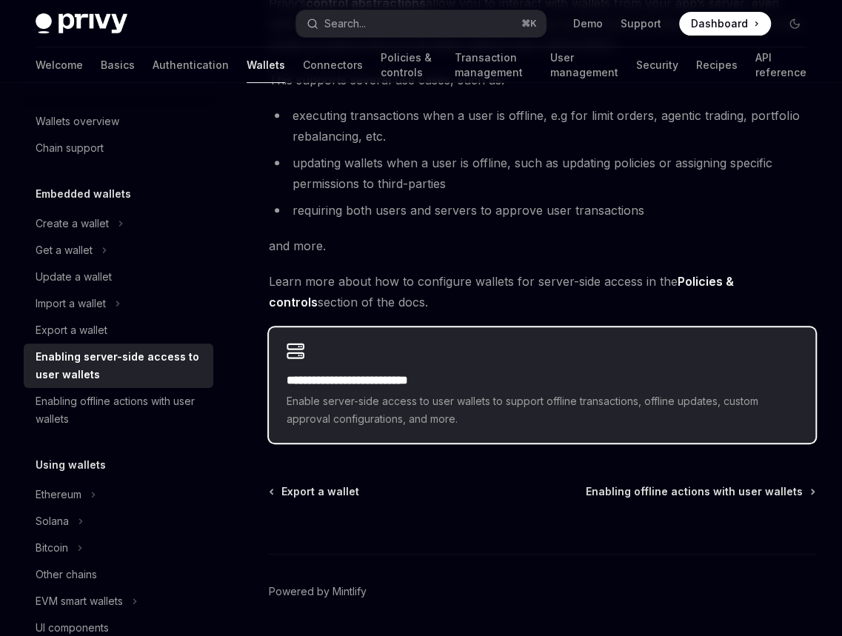
scroll to position [0, 0]
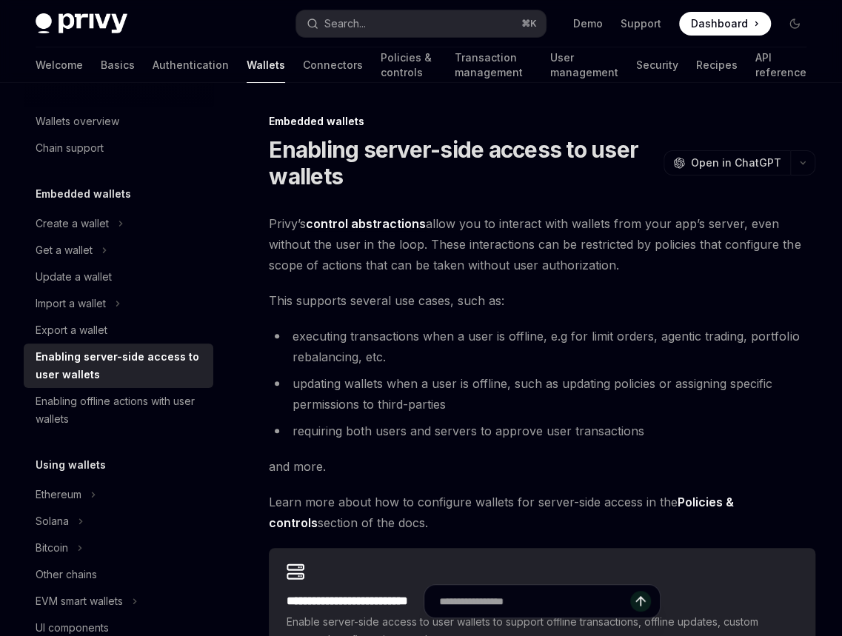
type textarea "*"
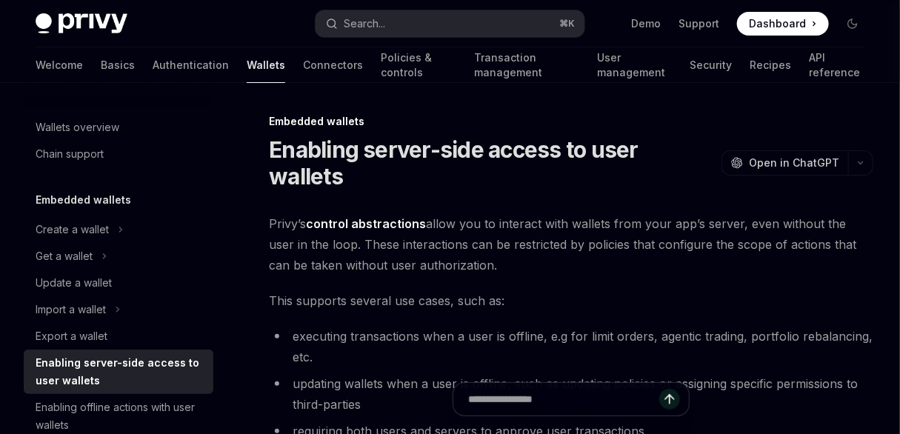
scroll to position [6, 0]
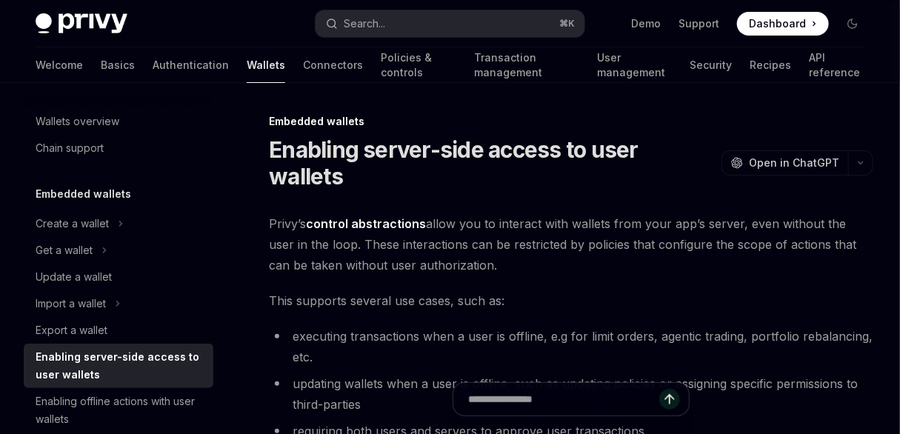
type textarea "*"
